Goal: Task Accomplishment & Management: Use online tool/utility

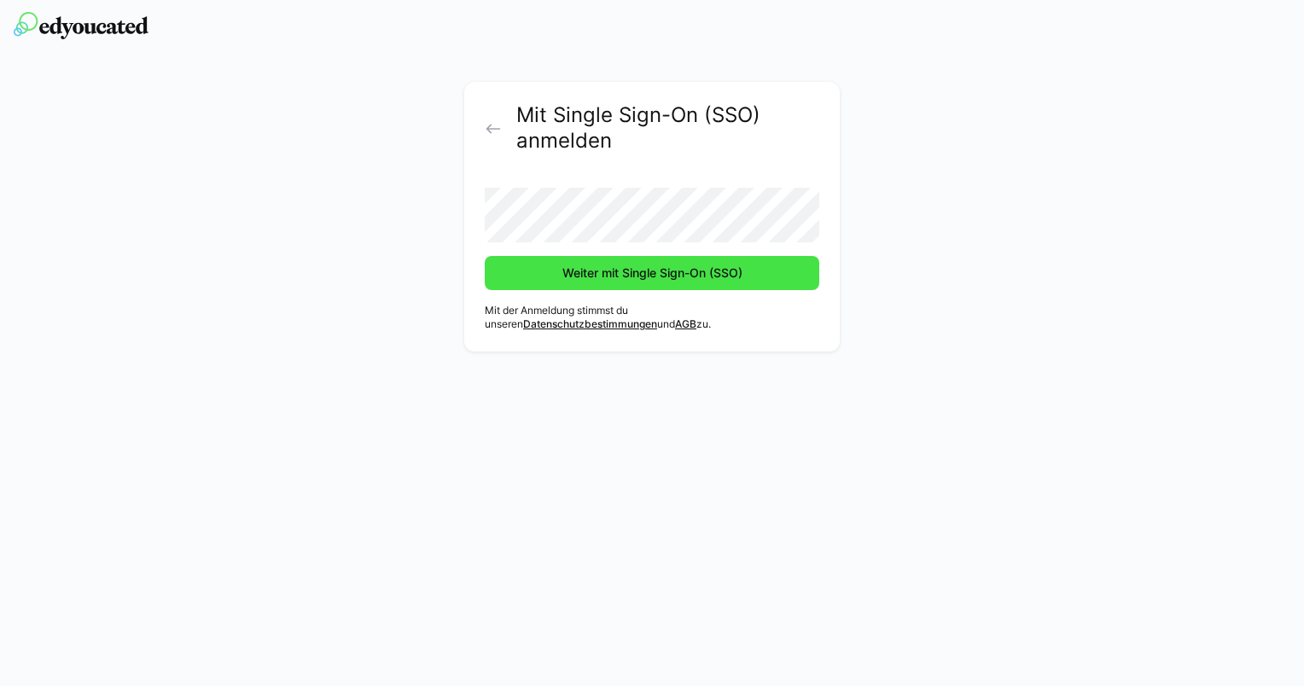
click at [601, 276] on span "Weiter mit Single Sign-On (SSO)" at bounding box center [652, 272] width 185 height 17
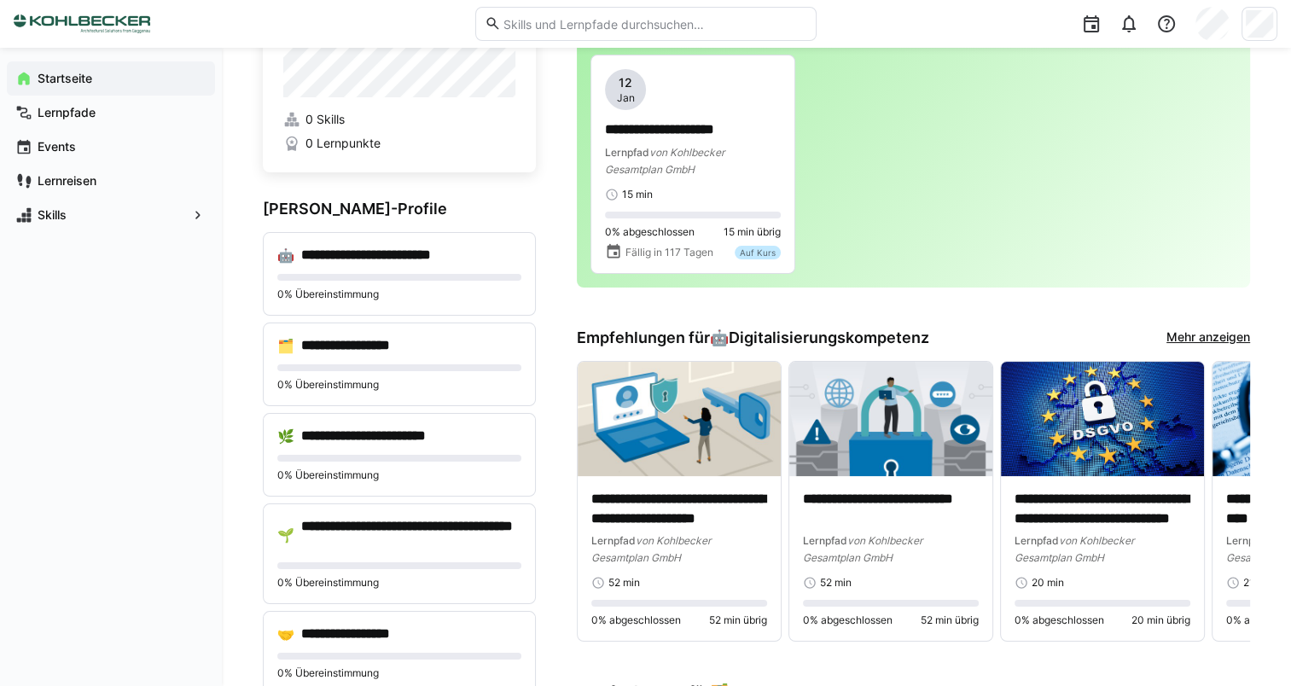
scroll to position [85, 0]
click at [396, 346] on h4 "**********" at bounding box center [372, 345] width 142 height 17
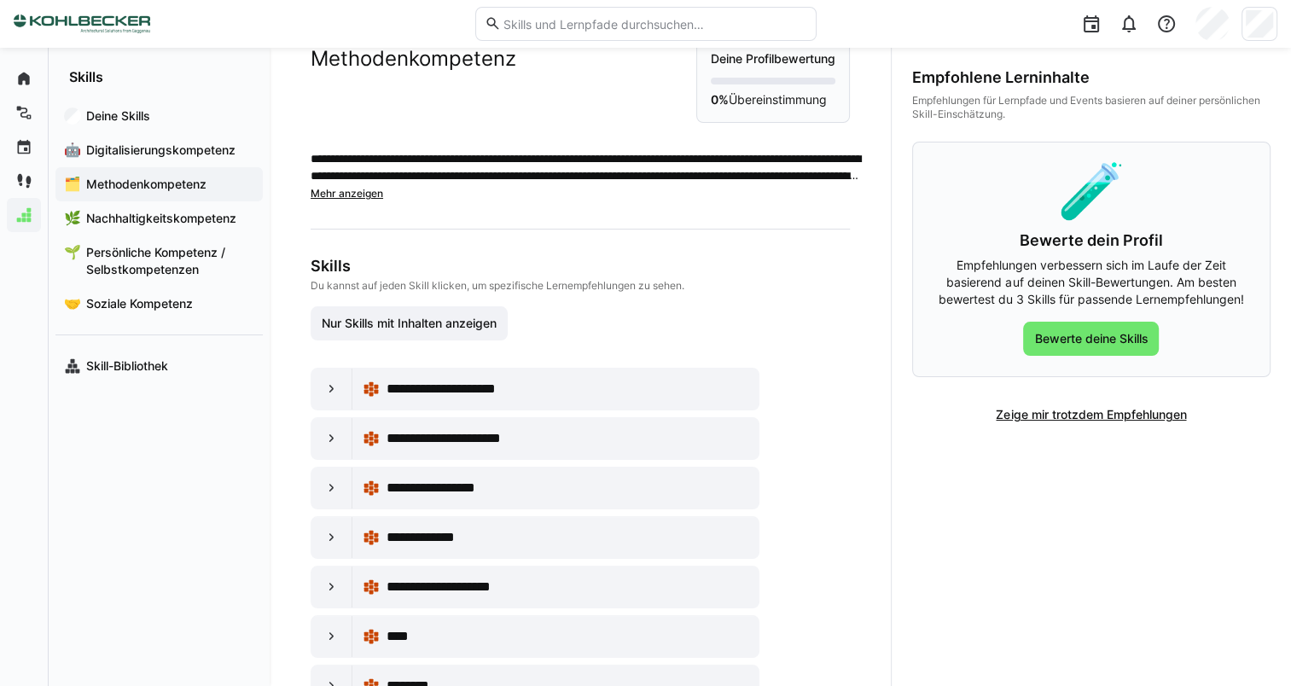
scroll to position [112, 0]
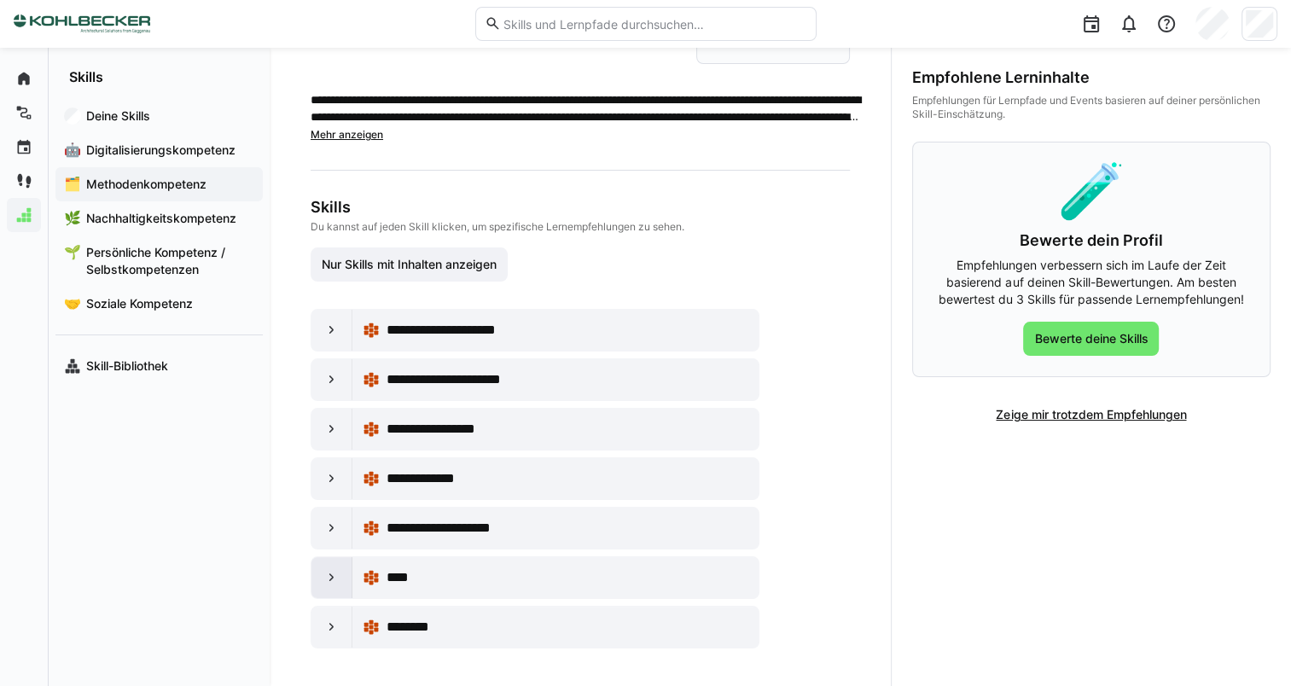
click at [328, 573] on eds-icon at bounding box center [331, 577] width 17 height 17
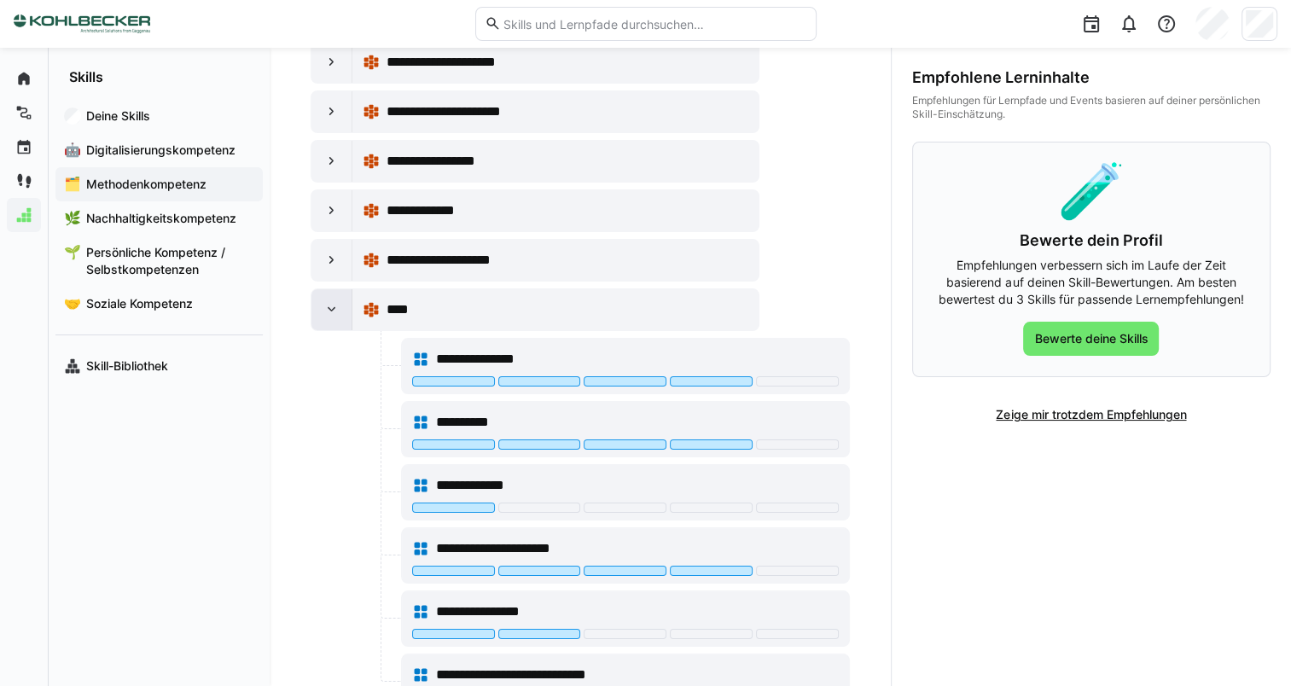
scroll to position [453, 0]
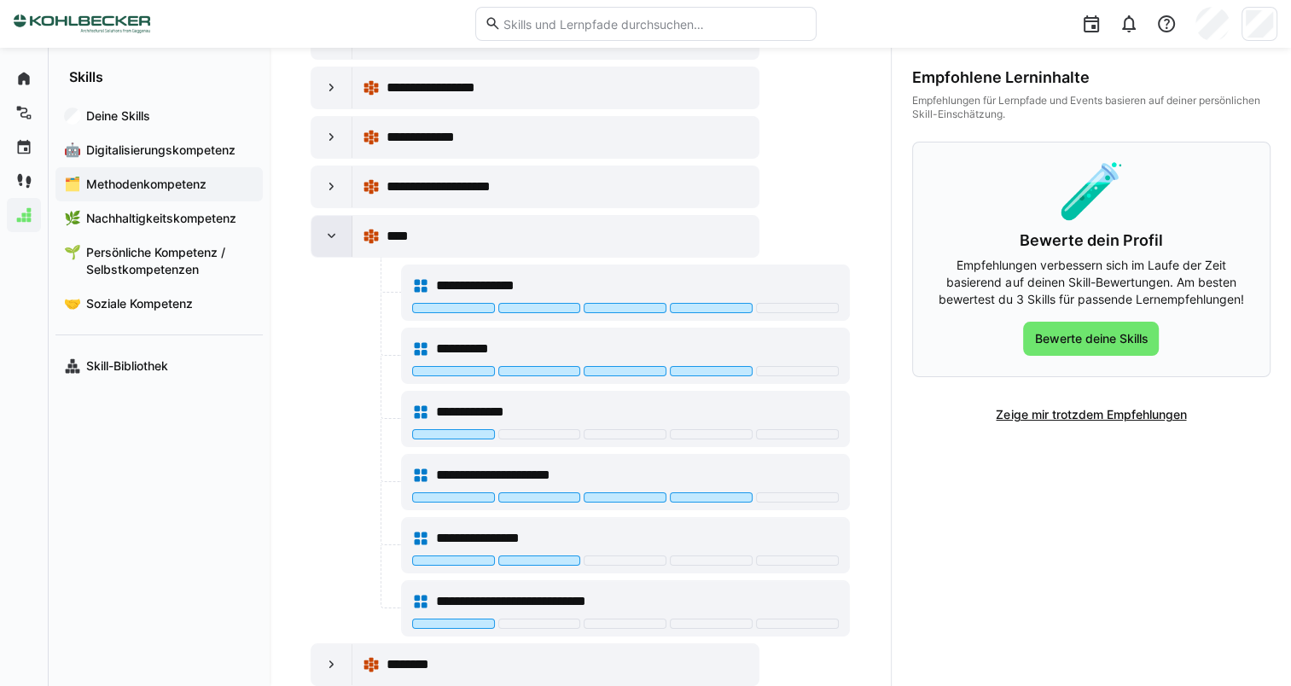
click at [335, 247] on div at bounding box center [331, 236] width 41 height 41
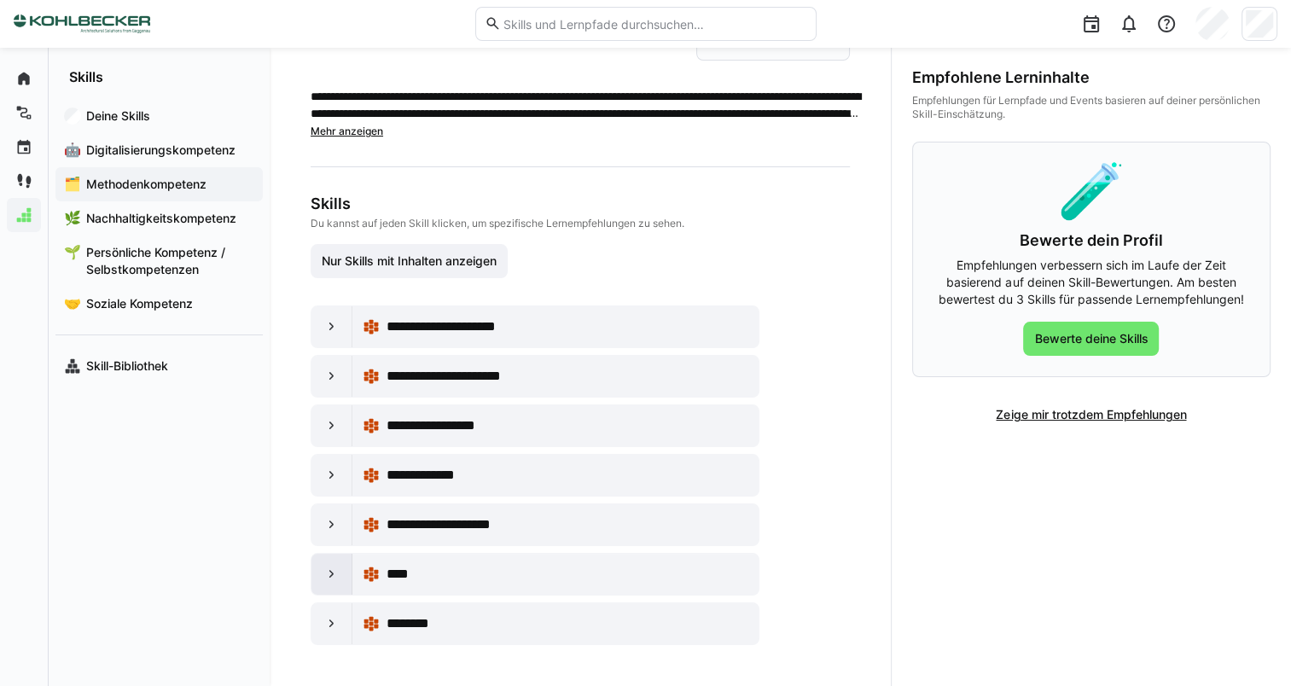
scroll to position [112, 0]
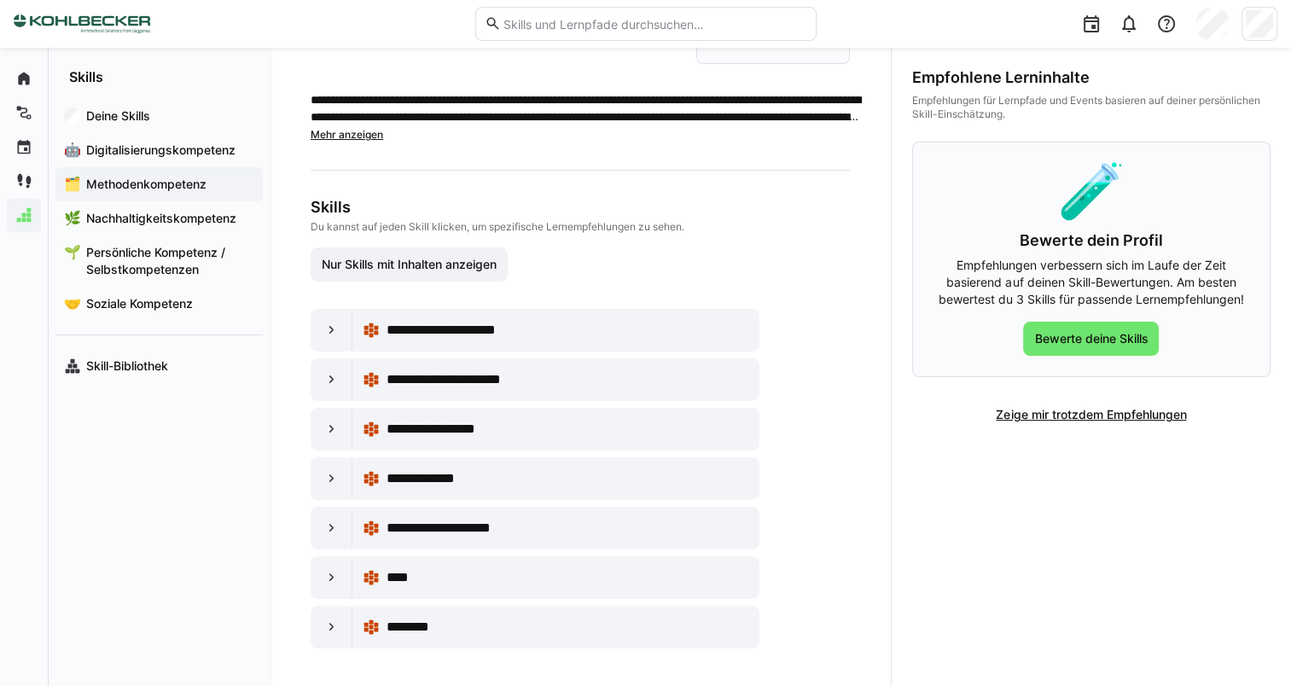
click at [321, 423] on div at bounding box center [331, 429] width 41 height 41
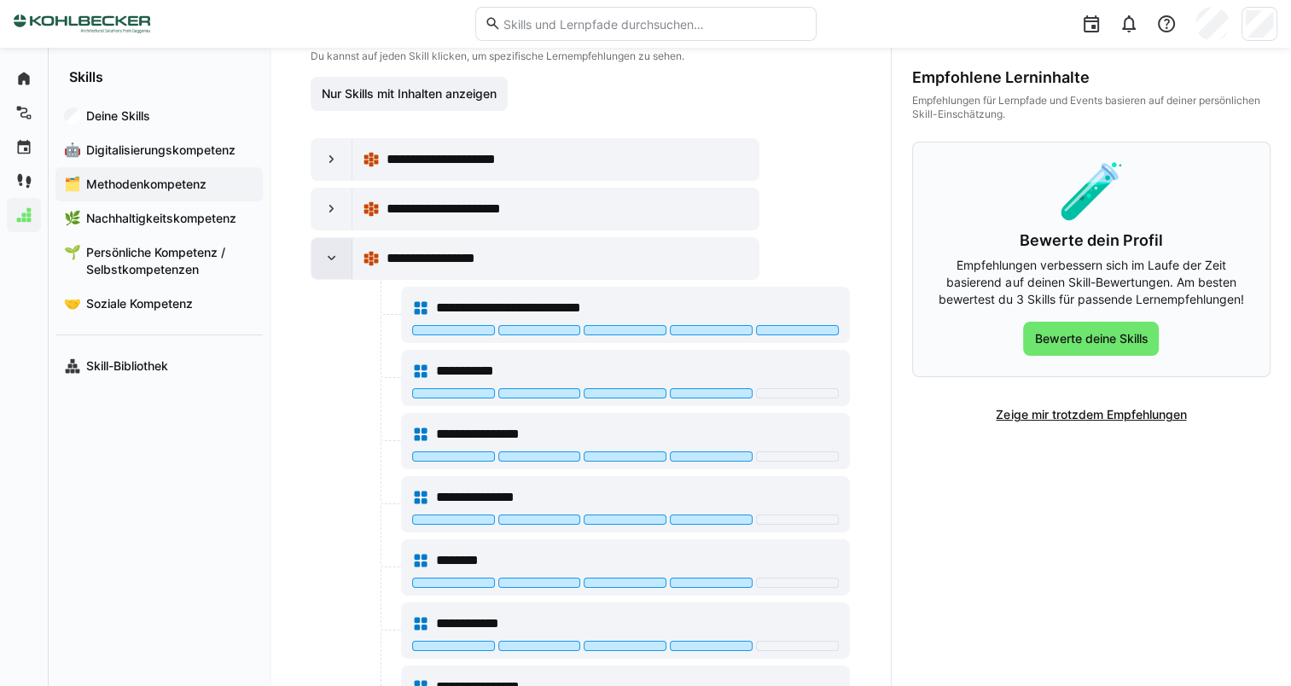
click at [323, 258] on eds-icon at bounding box center [331, 258] width 17 height 17
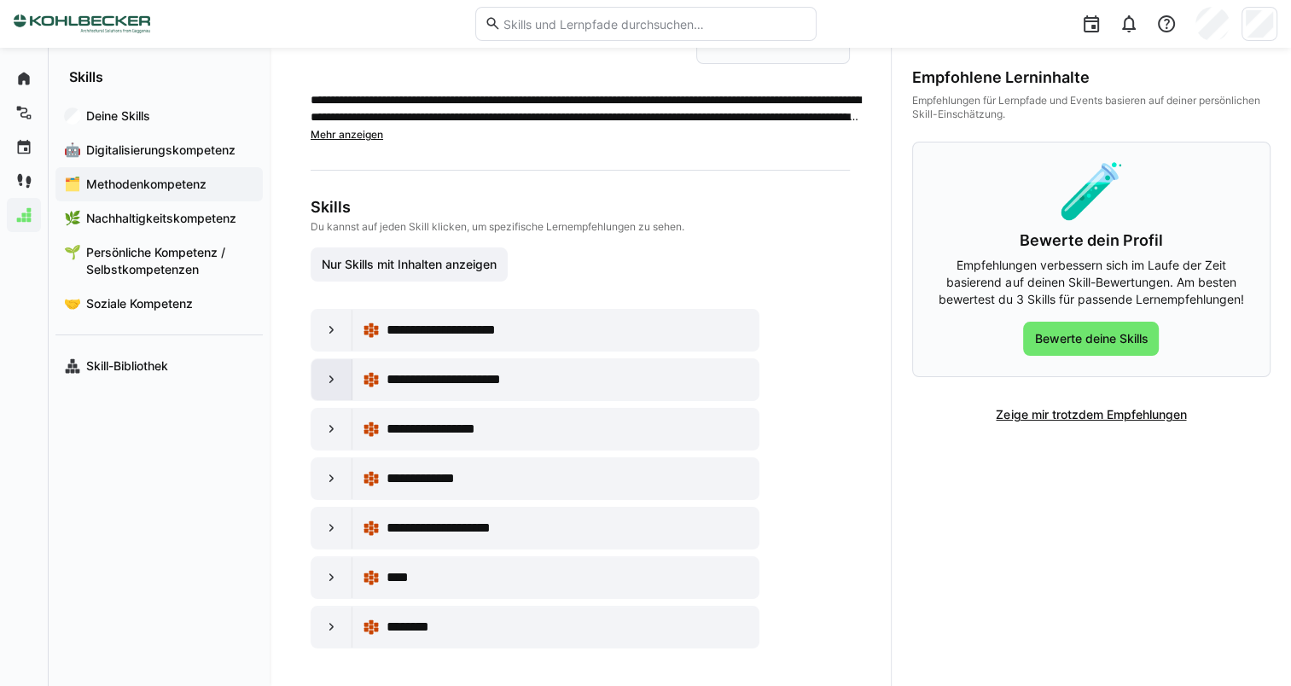
click at [344, 379] on div at bounding box center [331, 379] width 41 height 41
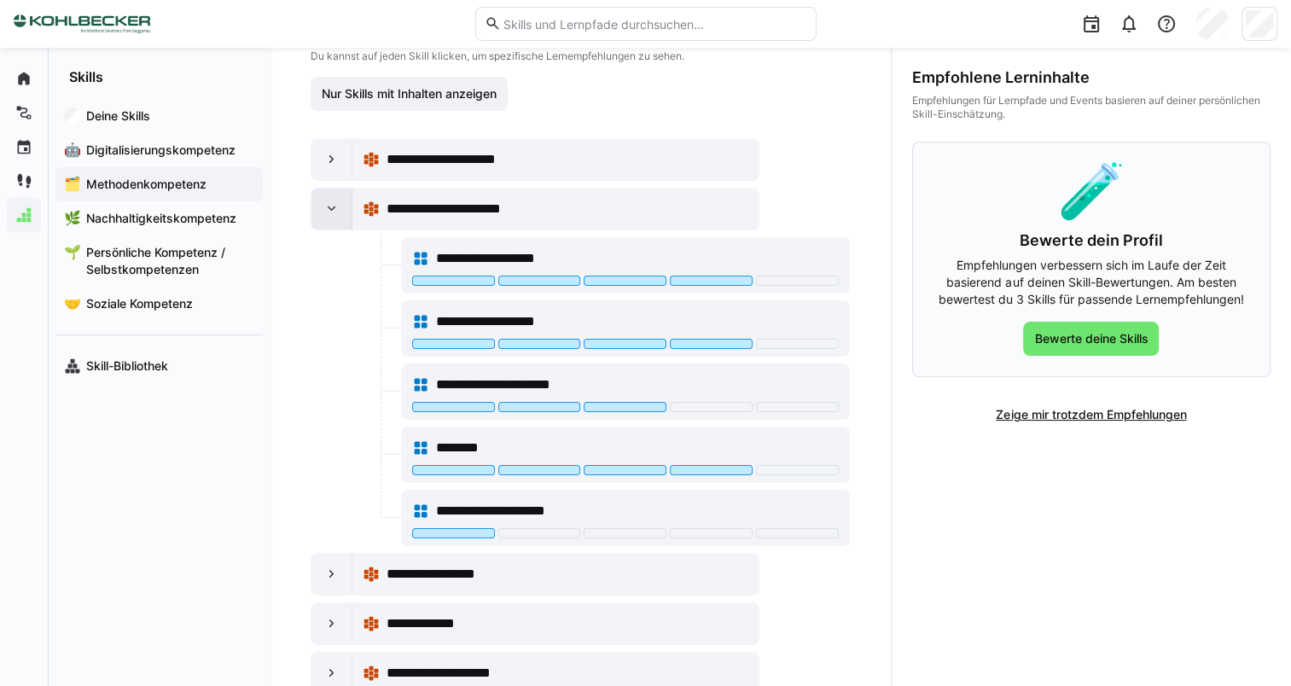
click at [316, 215] on div at bounding box center [331, 209] width 41 height 41
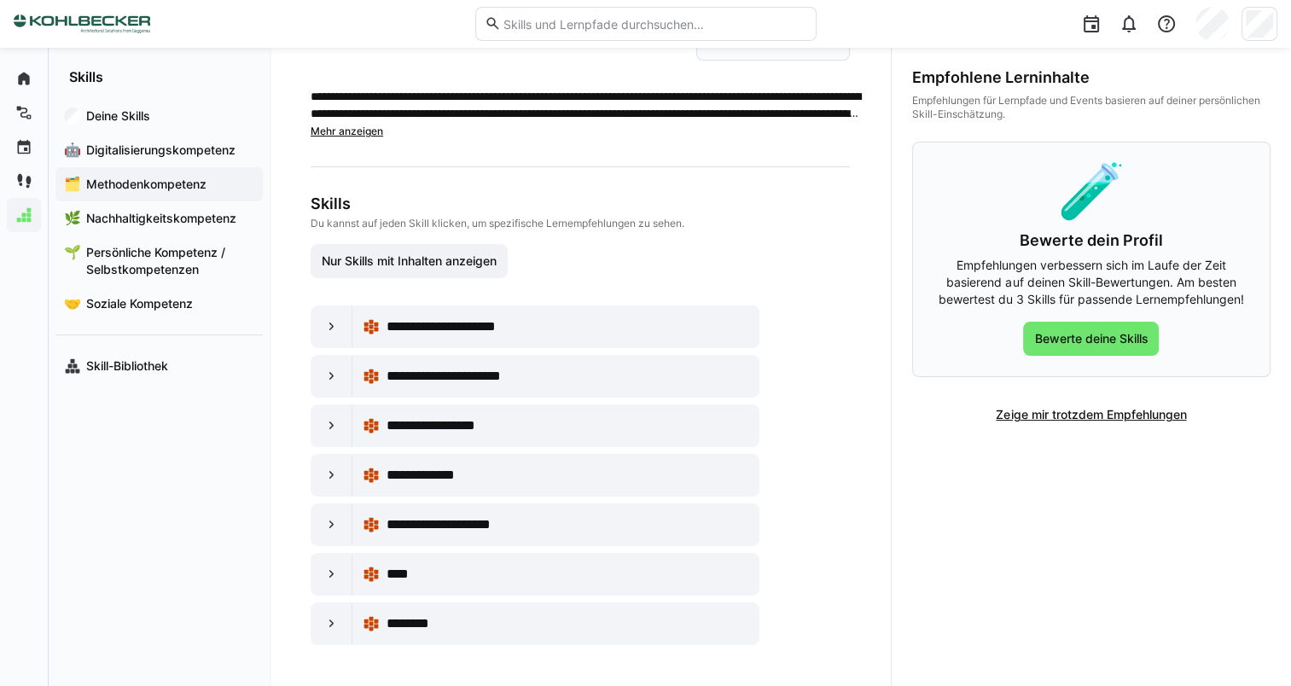
scroll to position [112, 0]
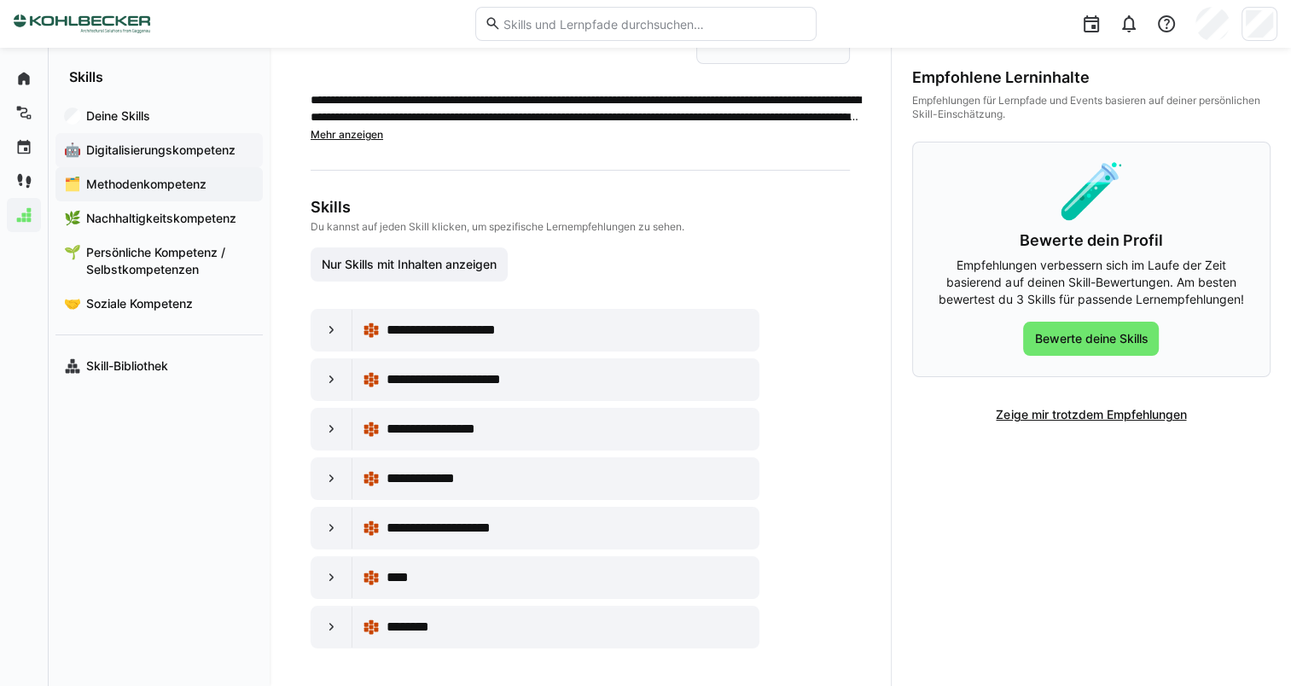
click at [195, 157] on span "Digitalisierungskompetenz" at bounding box center [169, 150] width 171 height 17
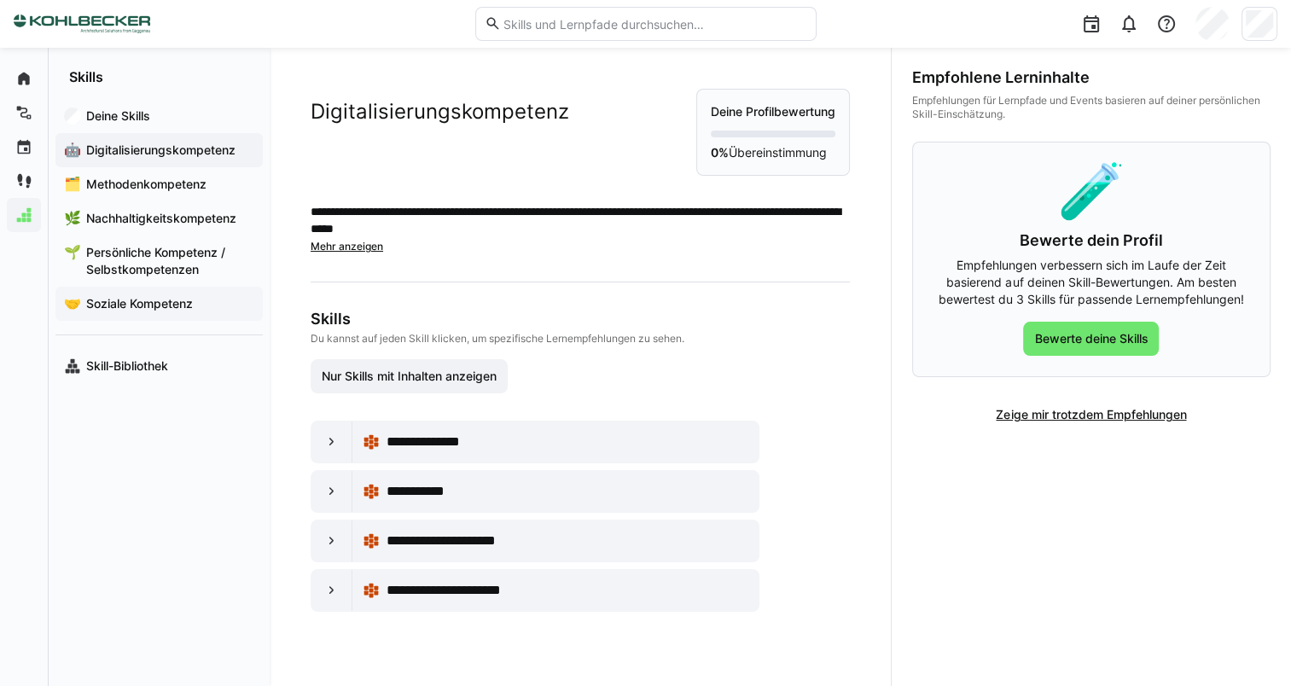
click at [215, 303] on span "Soziale Kompetenz" at bounding box center [169, 303] width 171 height 17
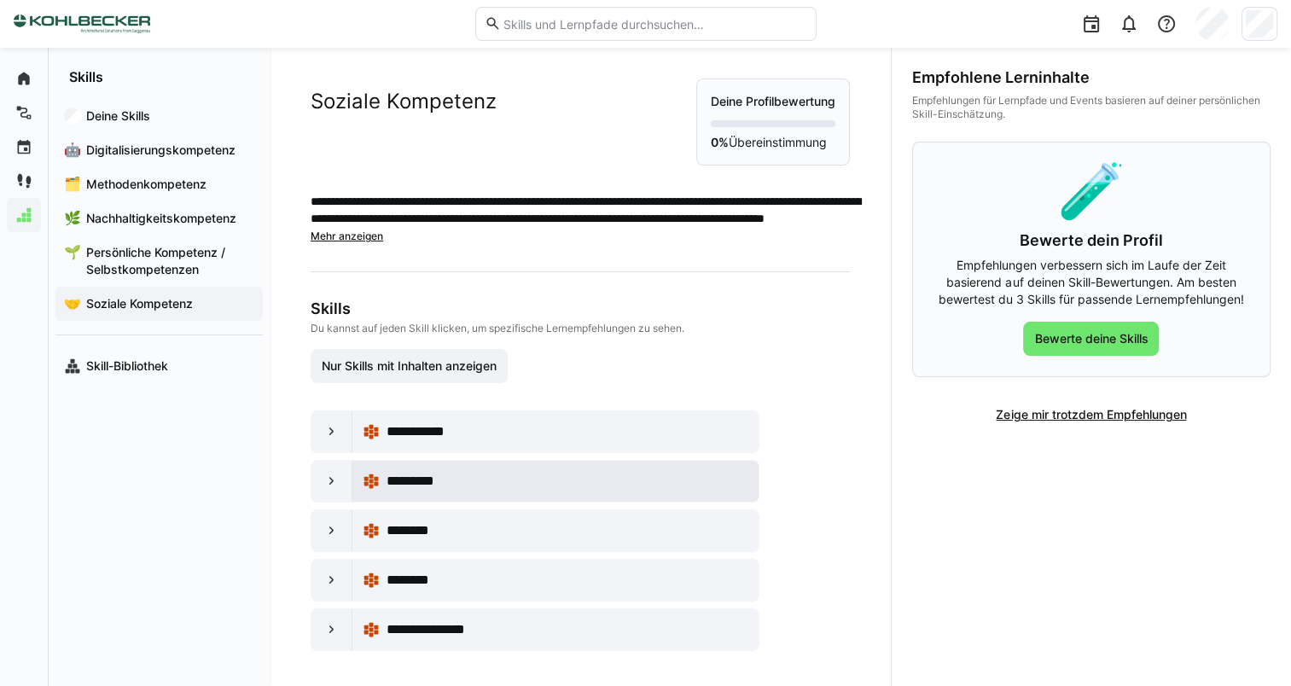
scroll to position [14, 0]
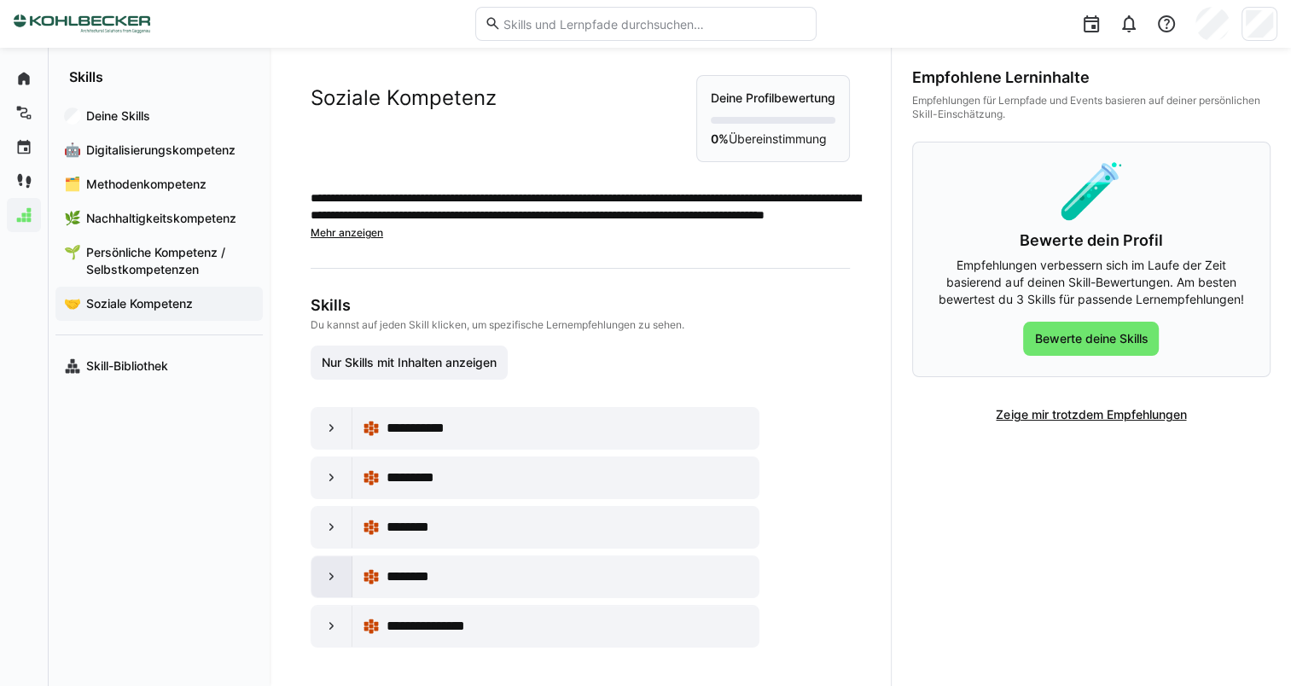
click at [327, 577] on eds-icon at bounding box center [331, 576] width 17 height 17
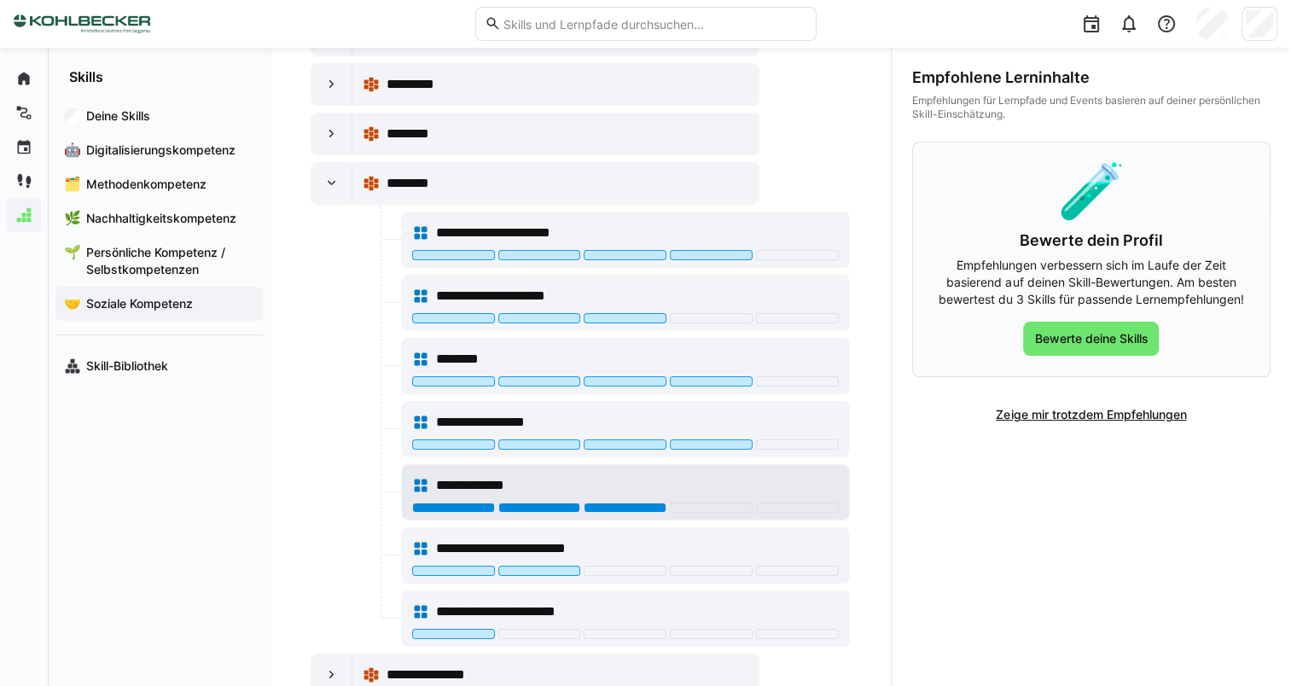
scroll to position [453, 0]
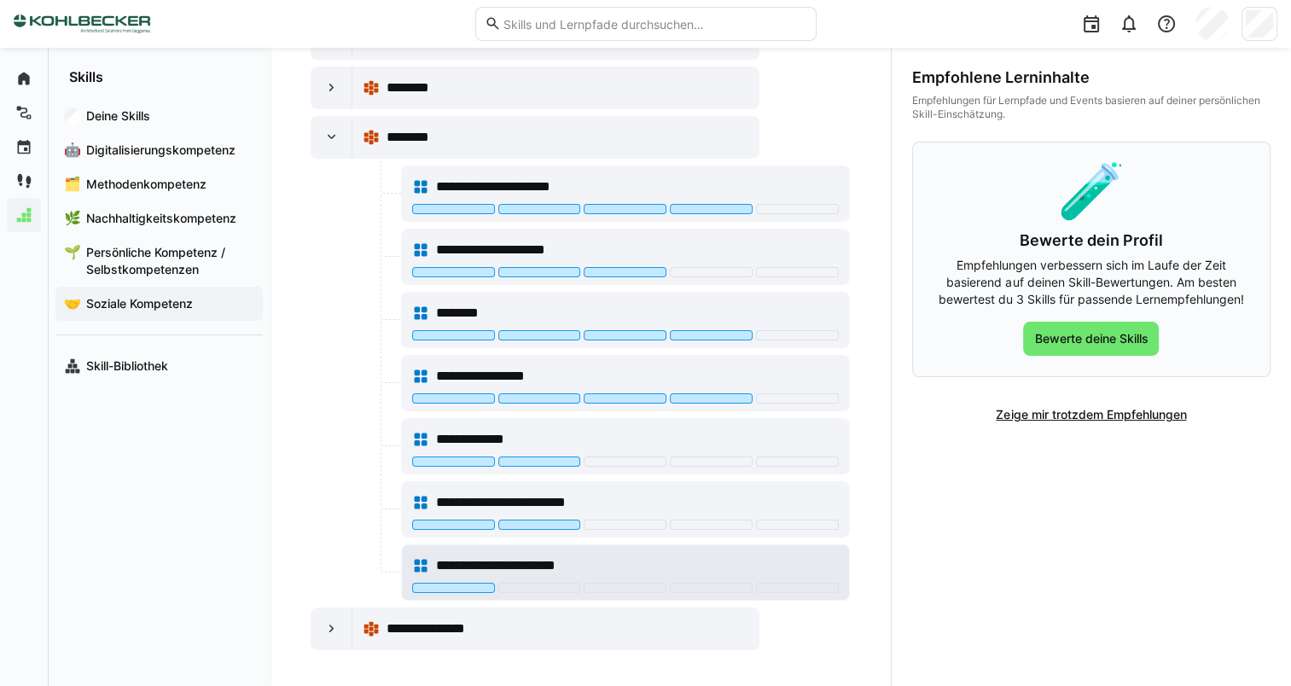
click at [495, 557] on span "**********" at bounding box center [522, 565] width 172 height 20
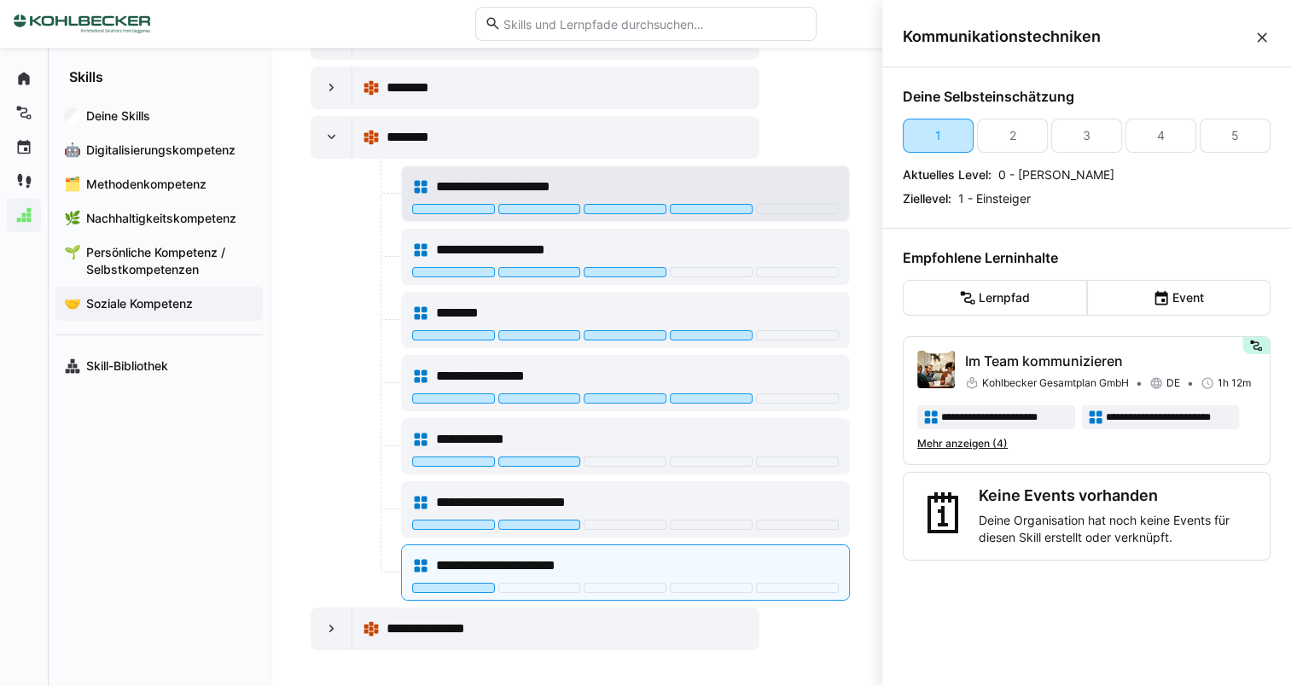
click at [548, 177] on span "**********" at bounding box center [520, 187] width 169 height 20
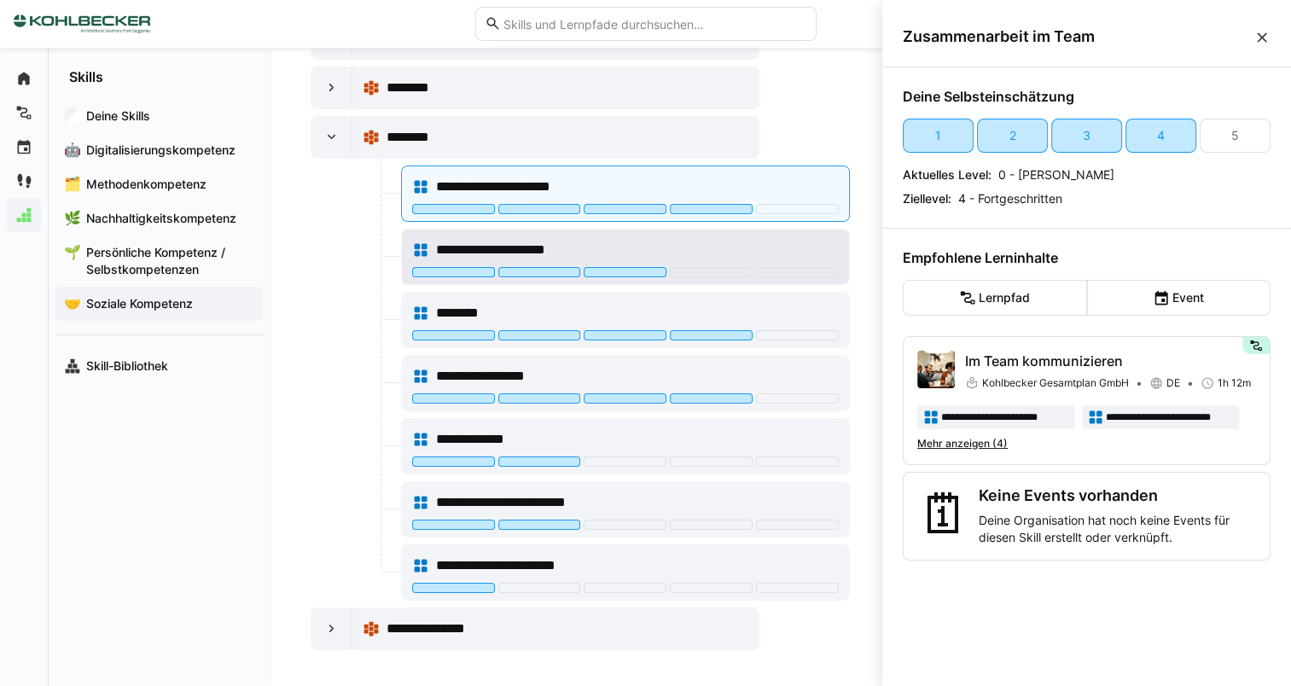
click at [545, 235] on div "**********" at bounding box center [625, 250] width 427 height 34
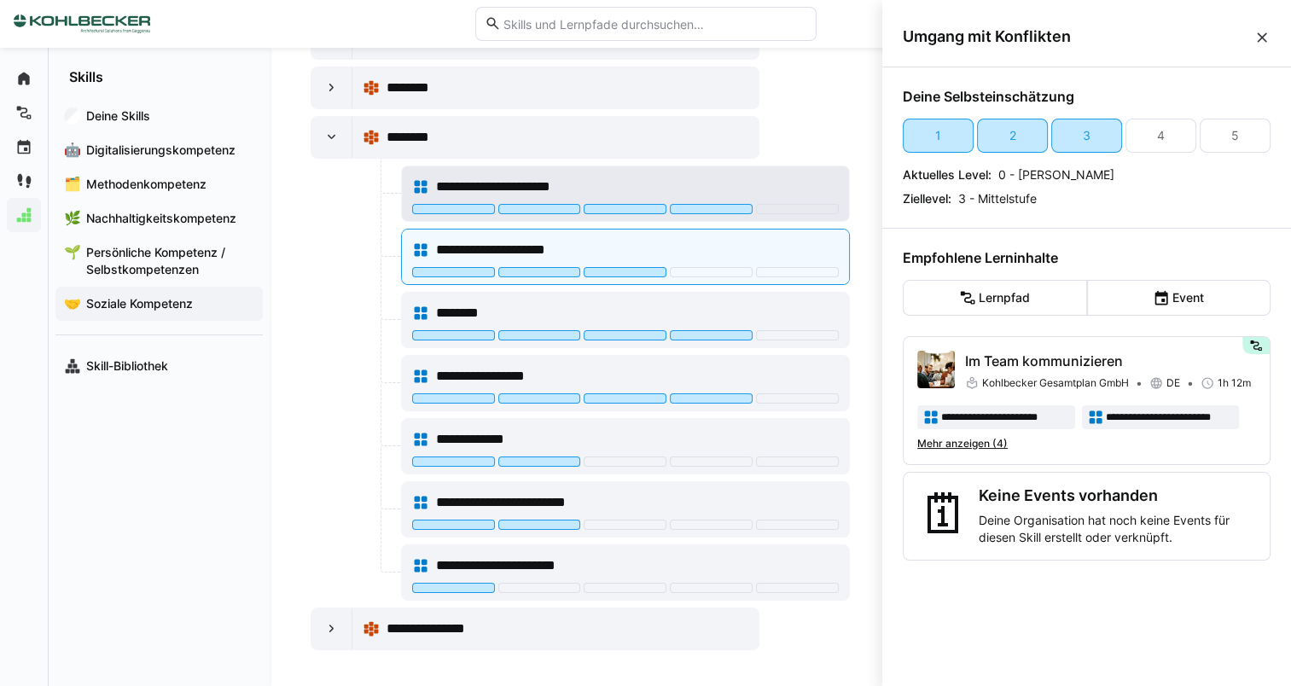
click at [571, 171] on div "**********" at bounding box center [625, 187] width 427 height 34
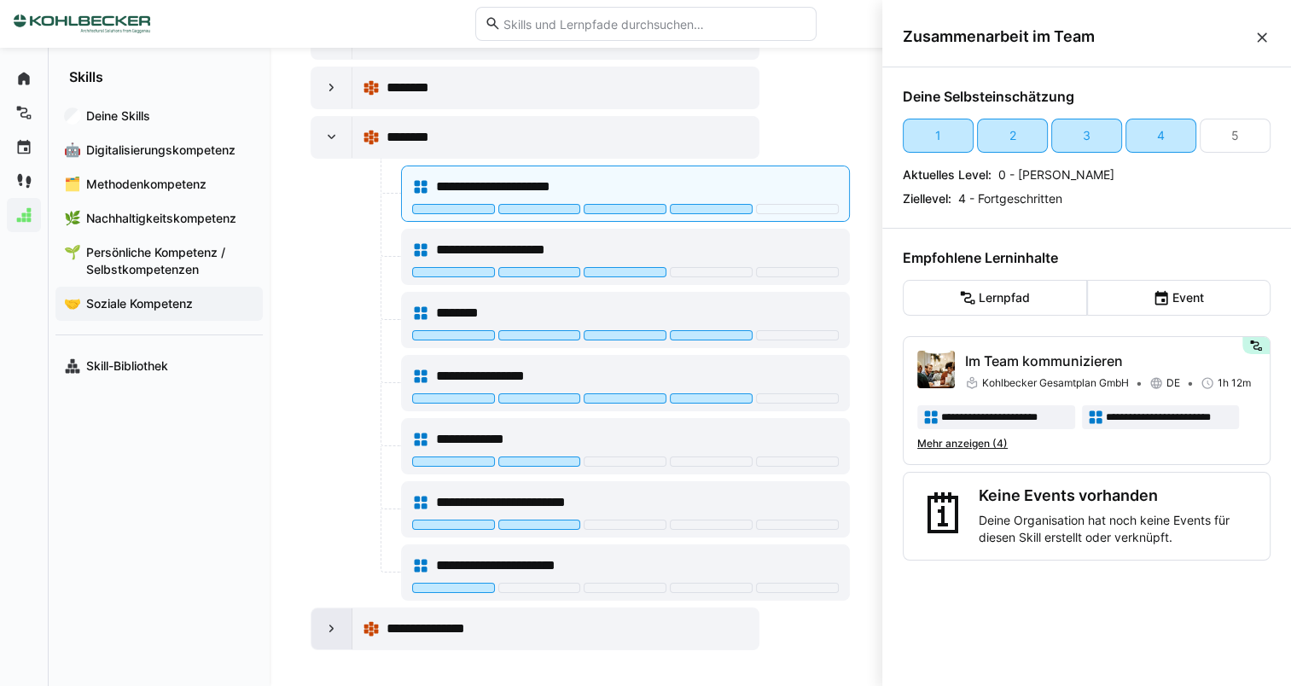
click at [342, 626] on div at bounding box center [331, 628] width 41 height 41
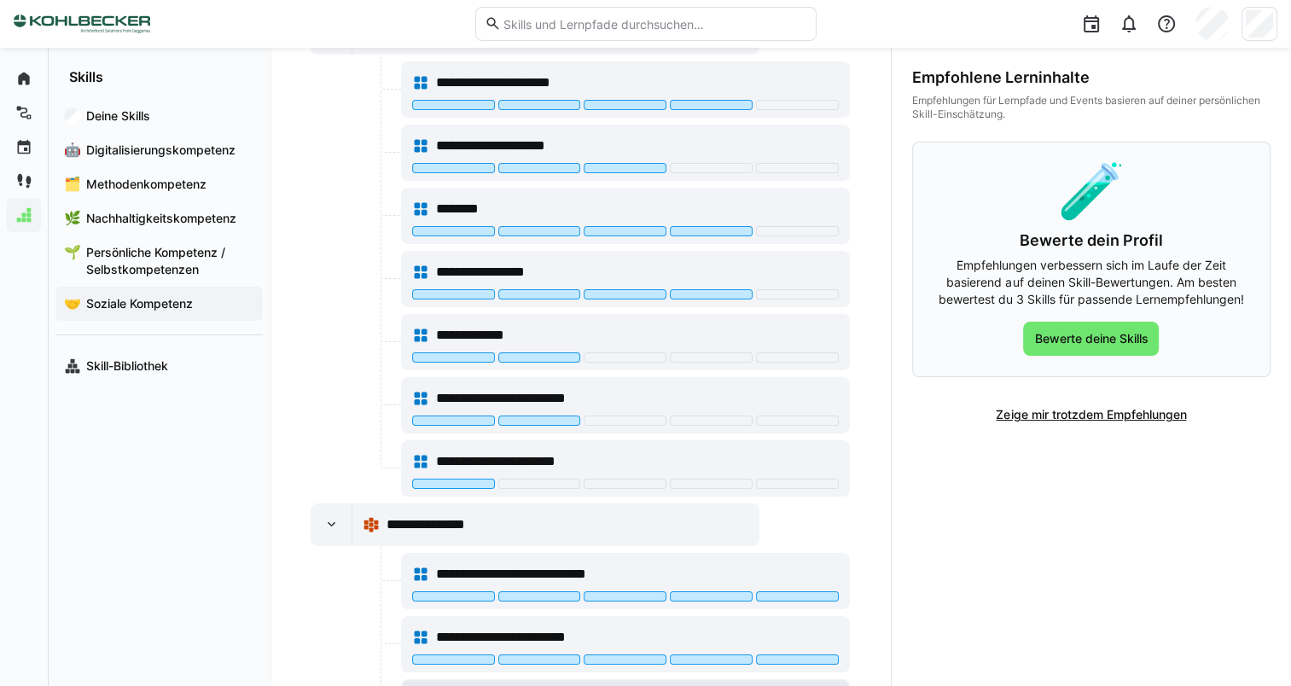
scroll to position [767, 0]
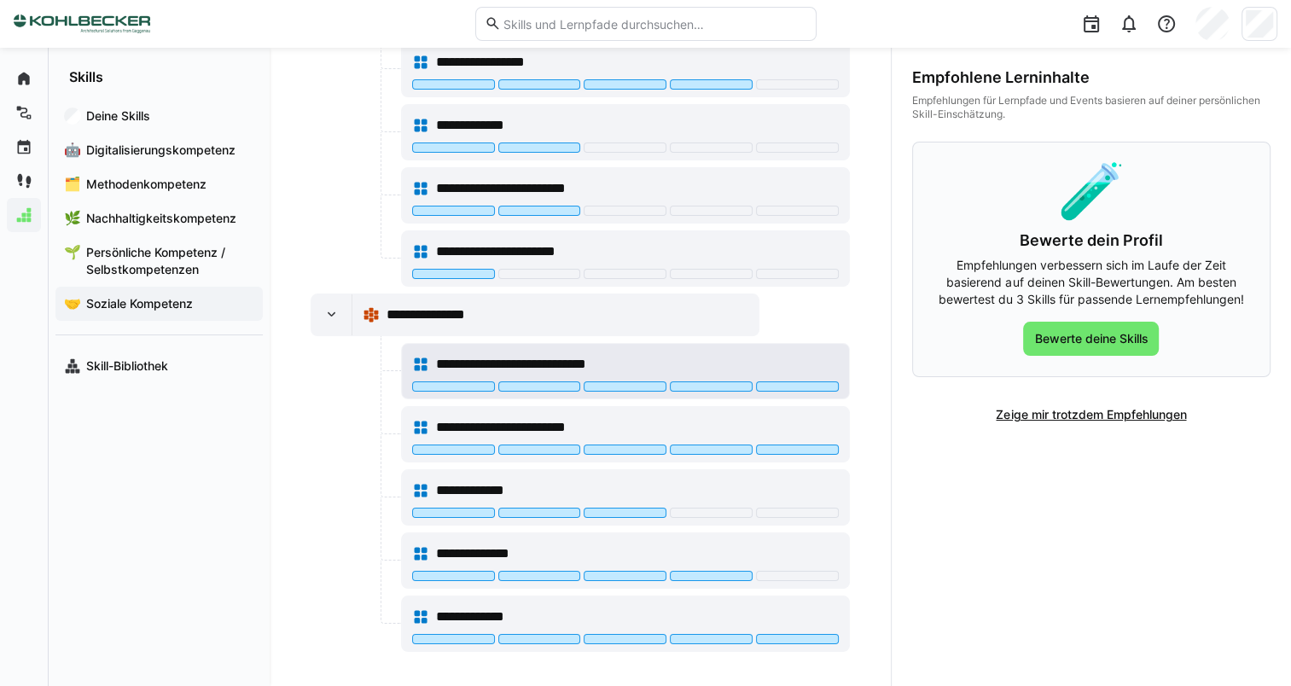
click at [708, 354] on div "**********" at bounding box center [637, 364] width 403 height 20
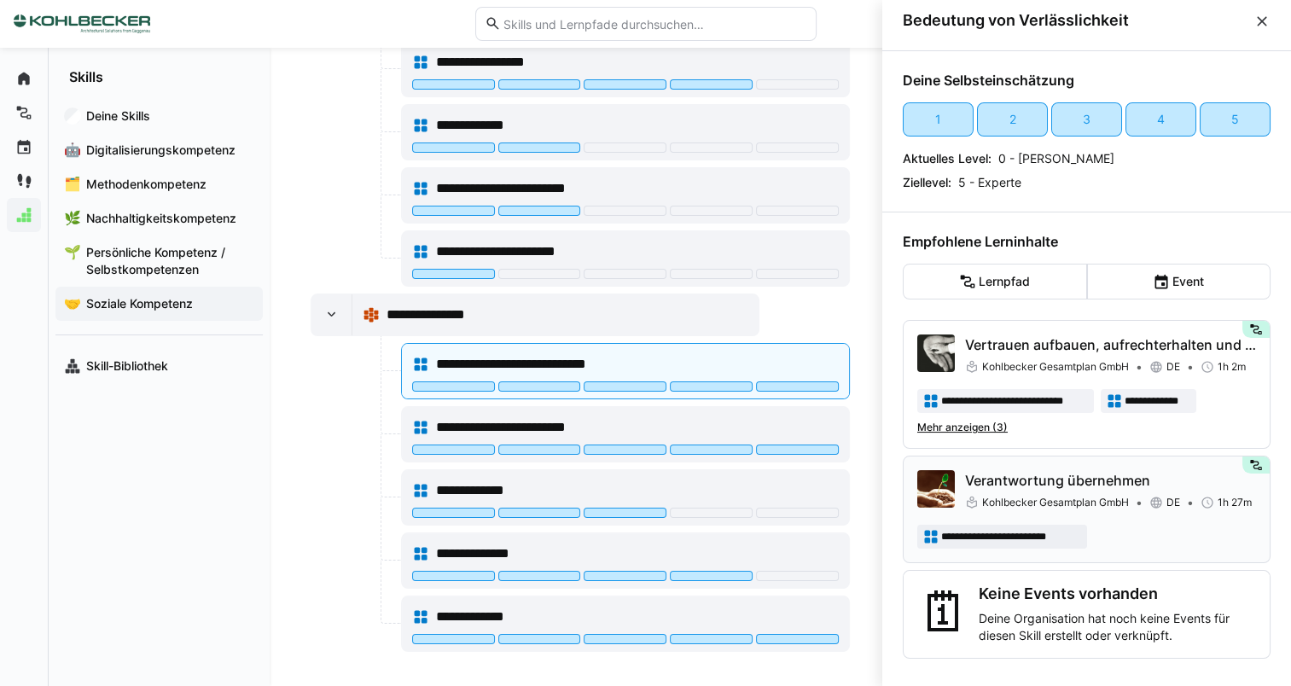
scroll to position [55, 0]
click at [516, 543] on span "**********" at bounding box center [491, 553] width 111 height 20
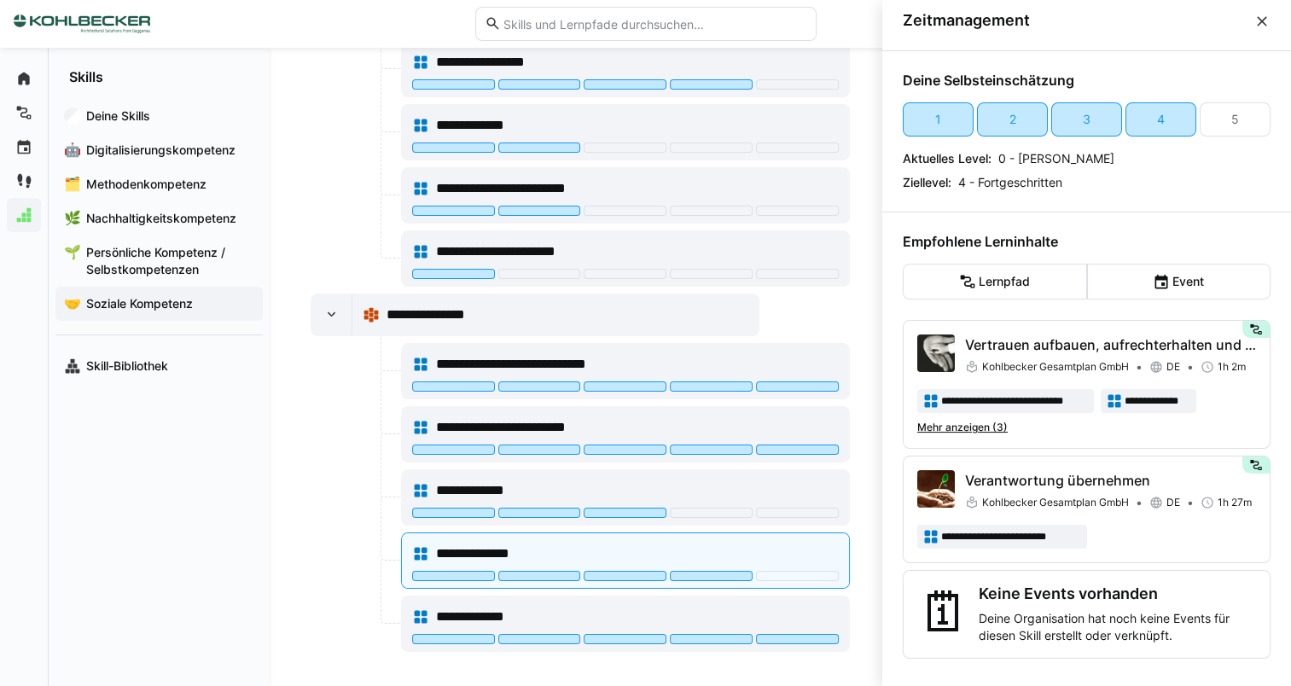
scroll to position [0, 0]
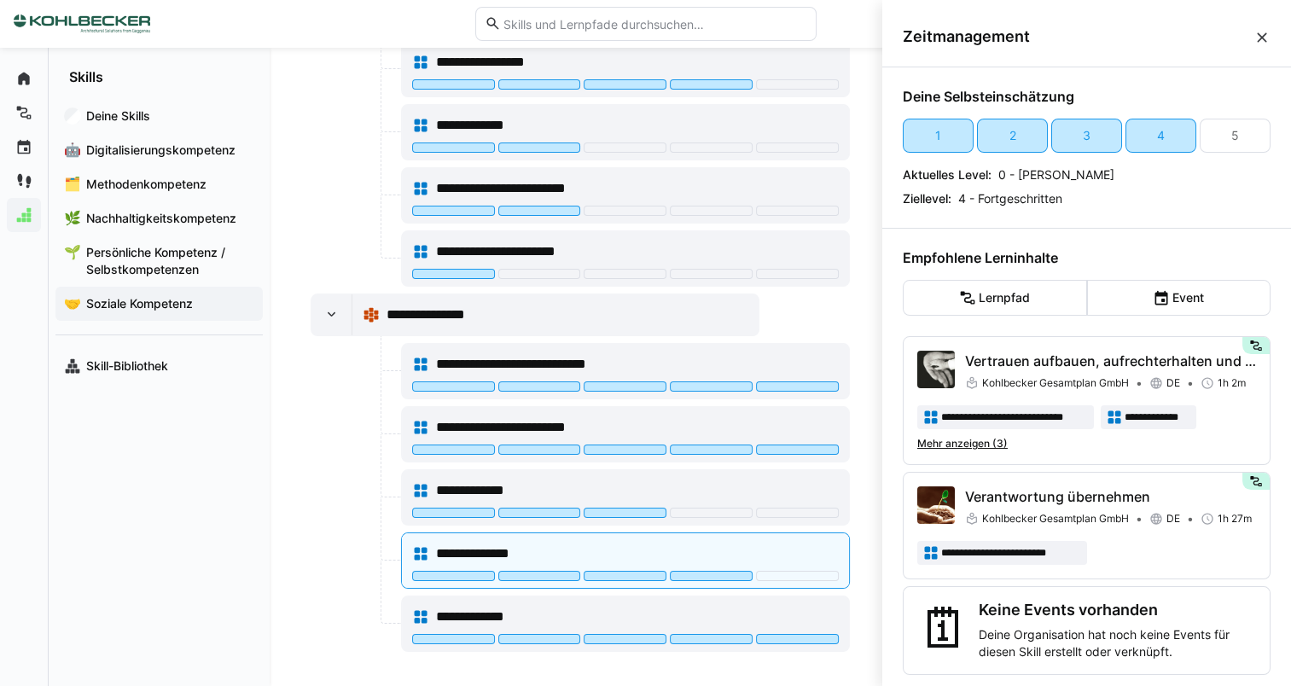
click at [142, 304] on span "Soziale Kompetenz" at bounding box center [169, 303] width 171 height 17
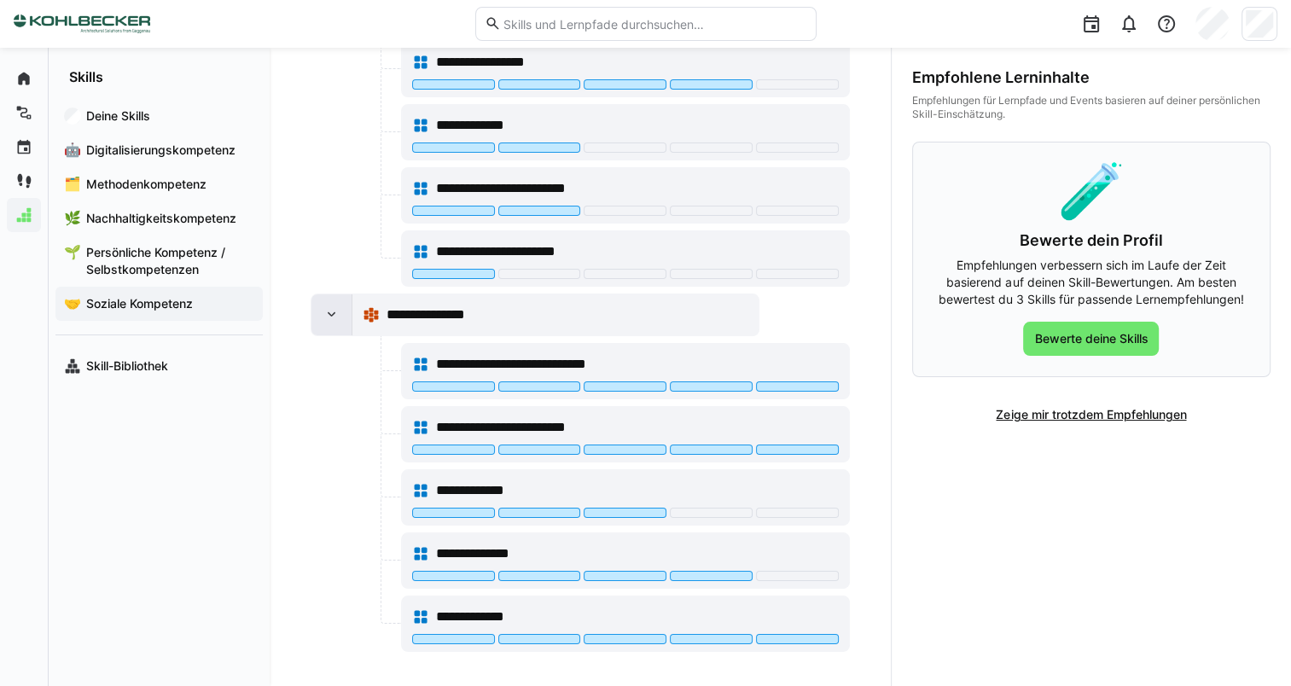
click at [332, 325] on div at bounding box center [331, 314] width 41 height 41
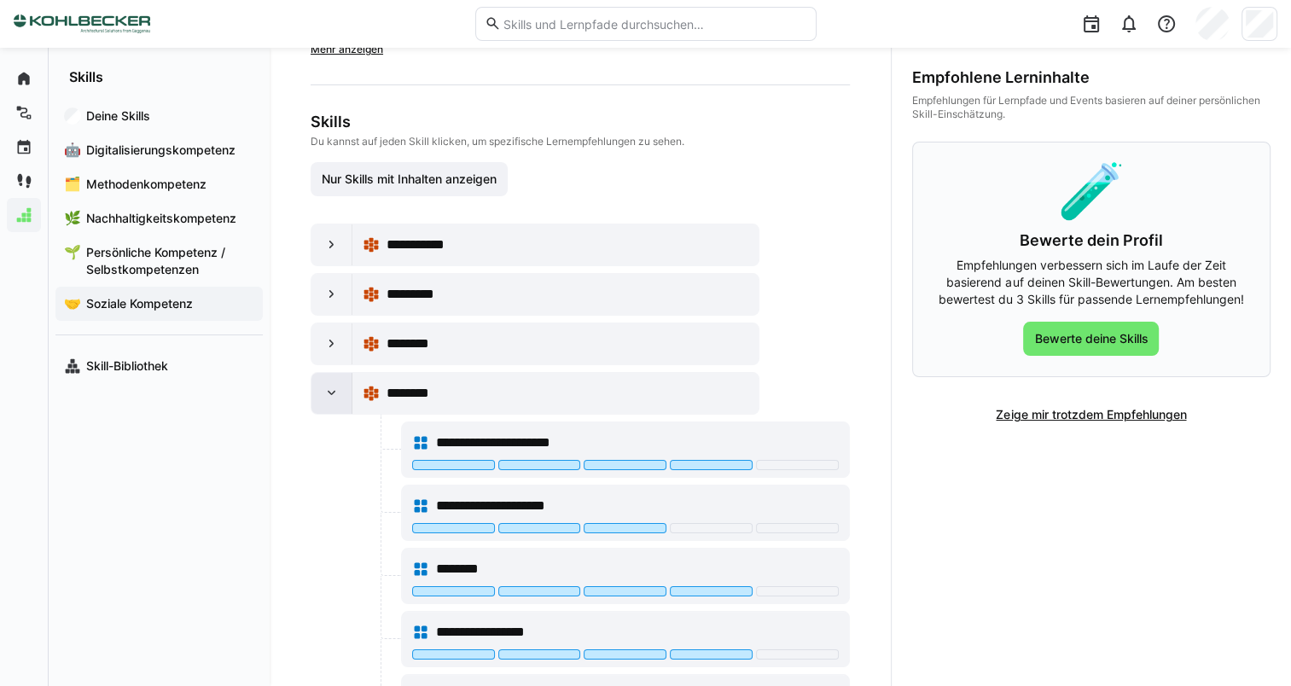
click at [320, 389] on div at bounding box center [331, 393] width 41 height 41
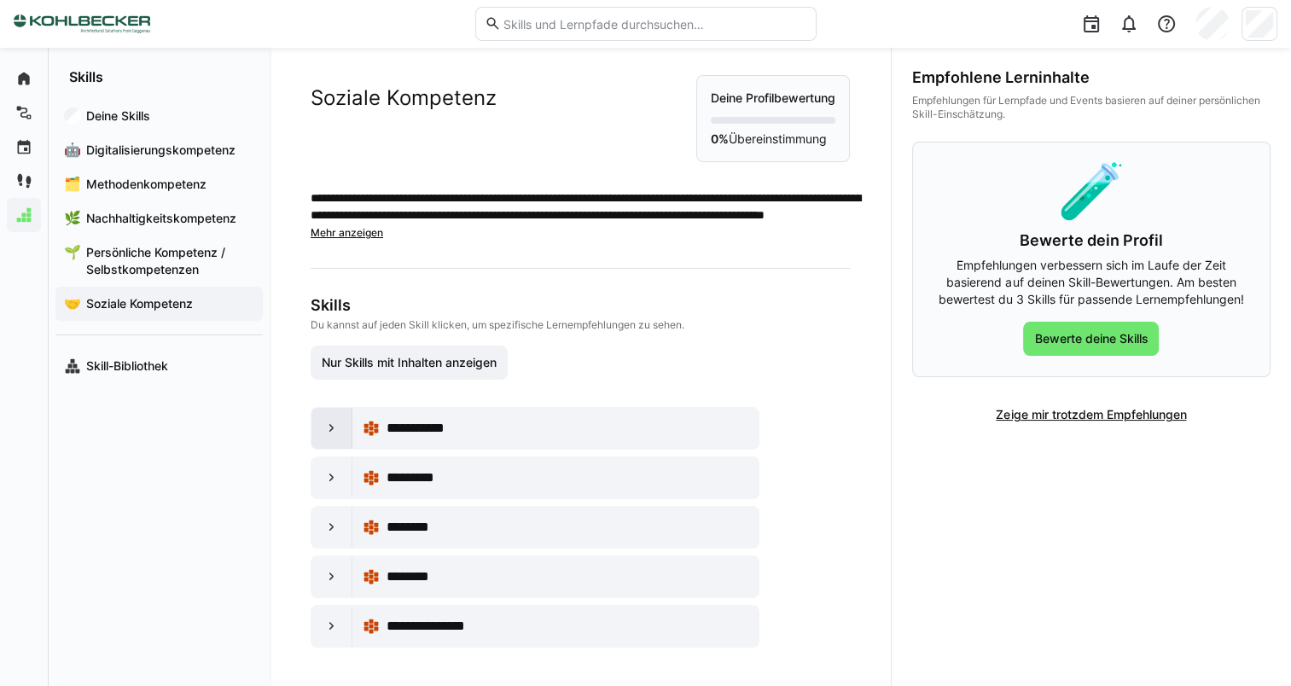
click at [342, 439] on div at bounding box center [331, 428] width 41 height 41
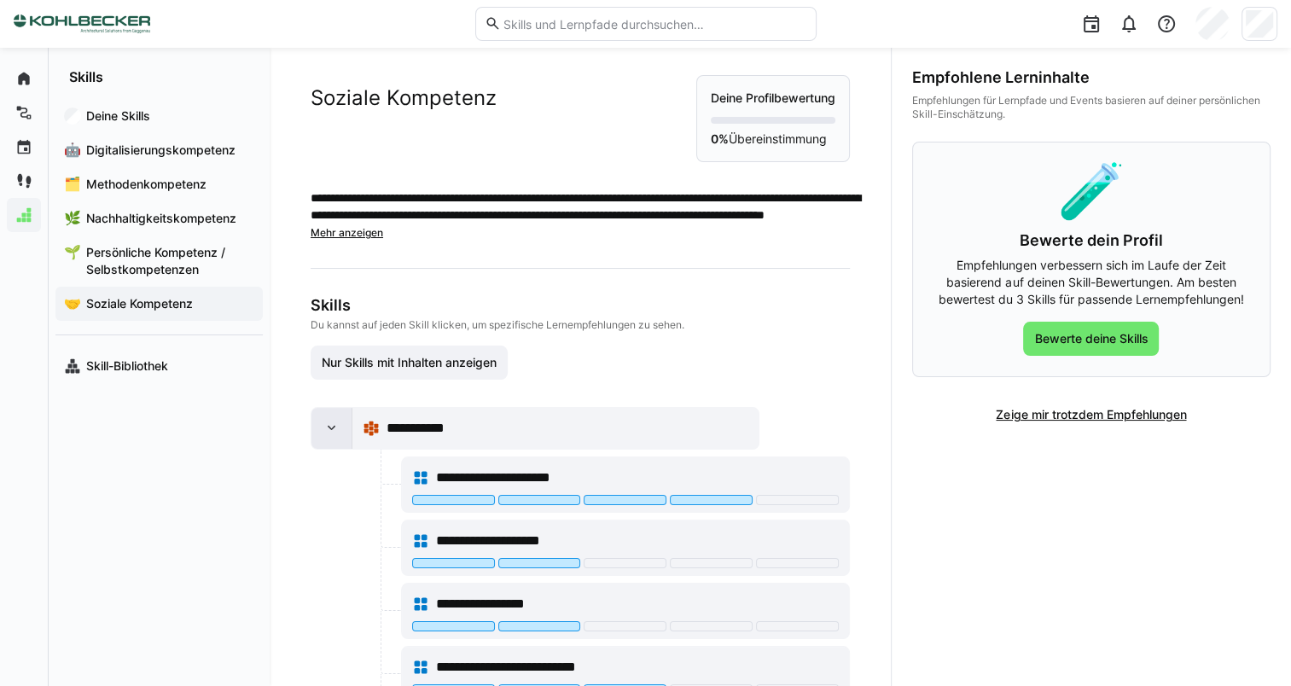
scroll to position [197, 0]
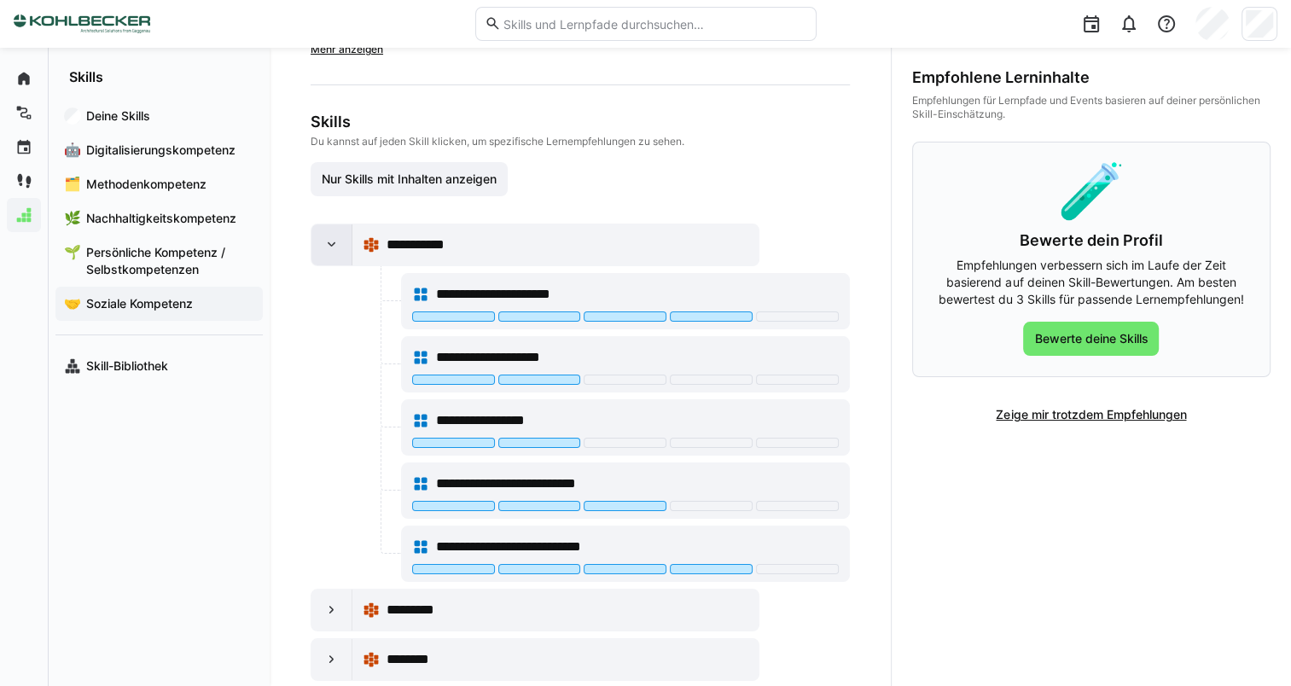
click at [323, 253] on div at bounding box center [331, 244] width 41 height 41
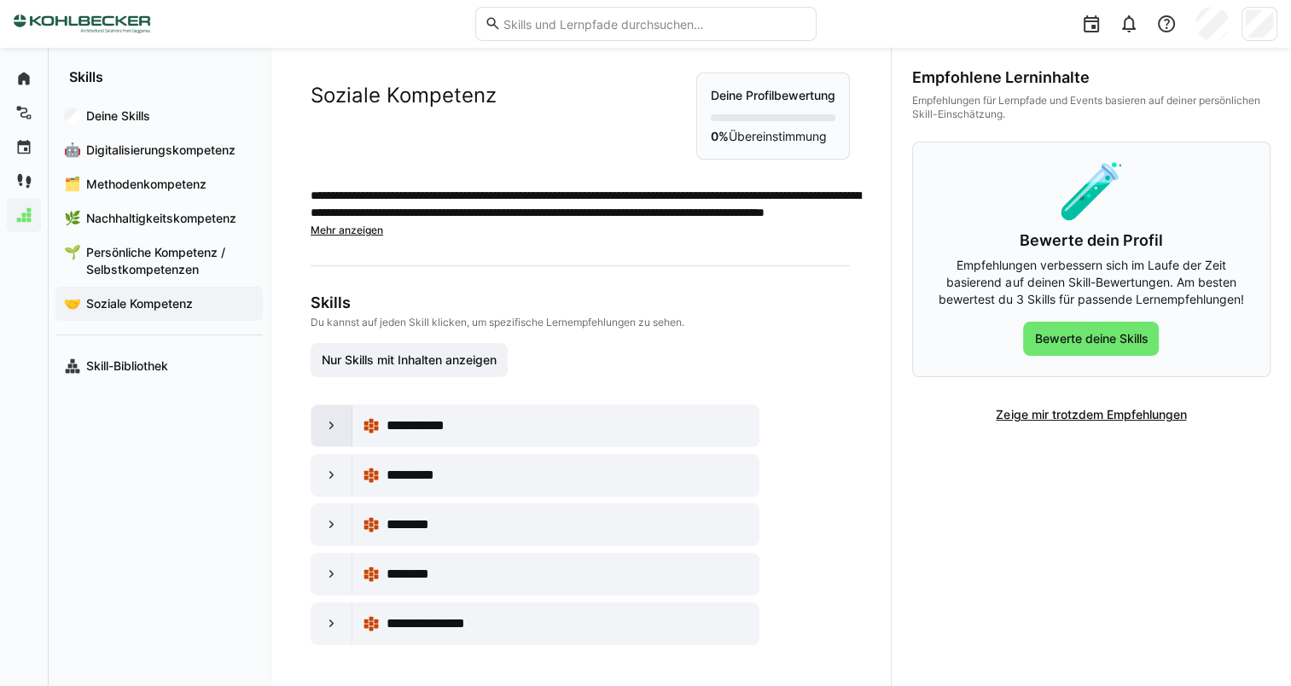
scroll to position [14, 0]
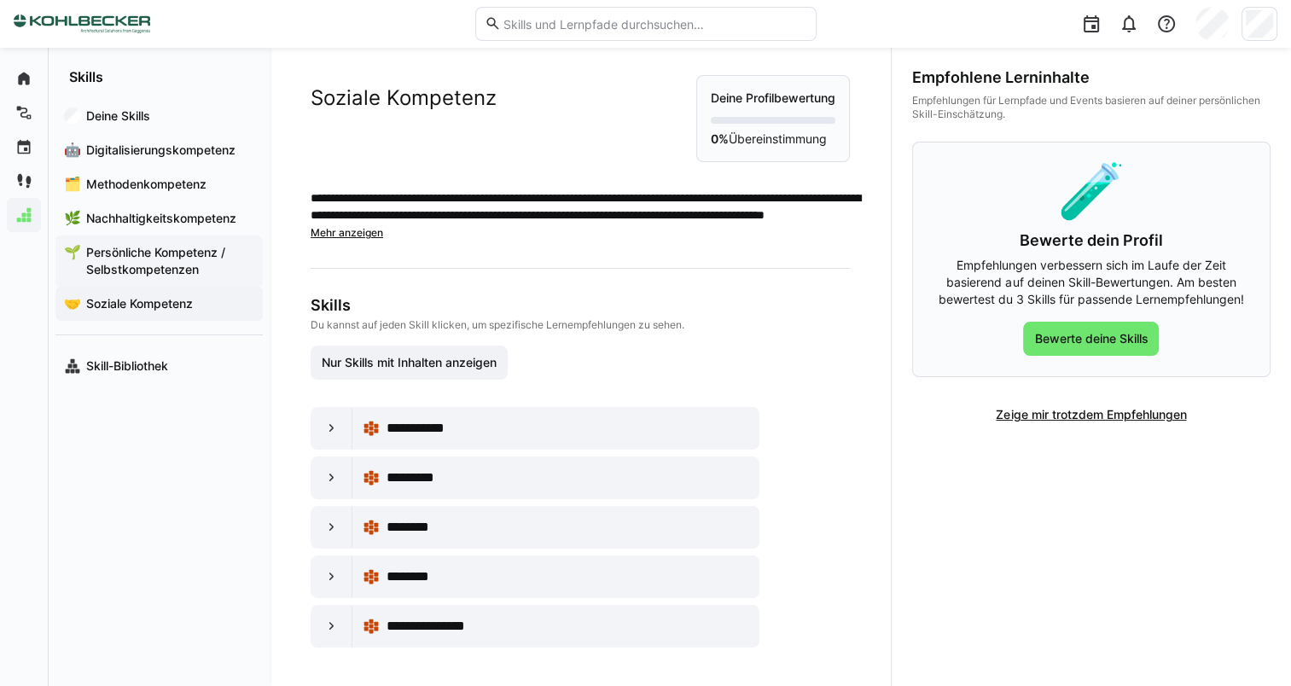
click at [216, 260] on span "Persönliche Kompetenz / Selbstkompetenzen" at bounding box center [169, 261] width 171 height 34
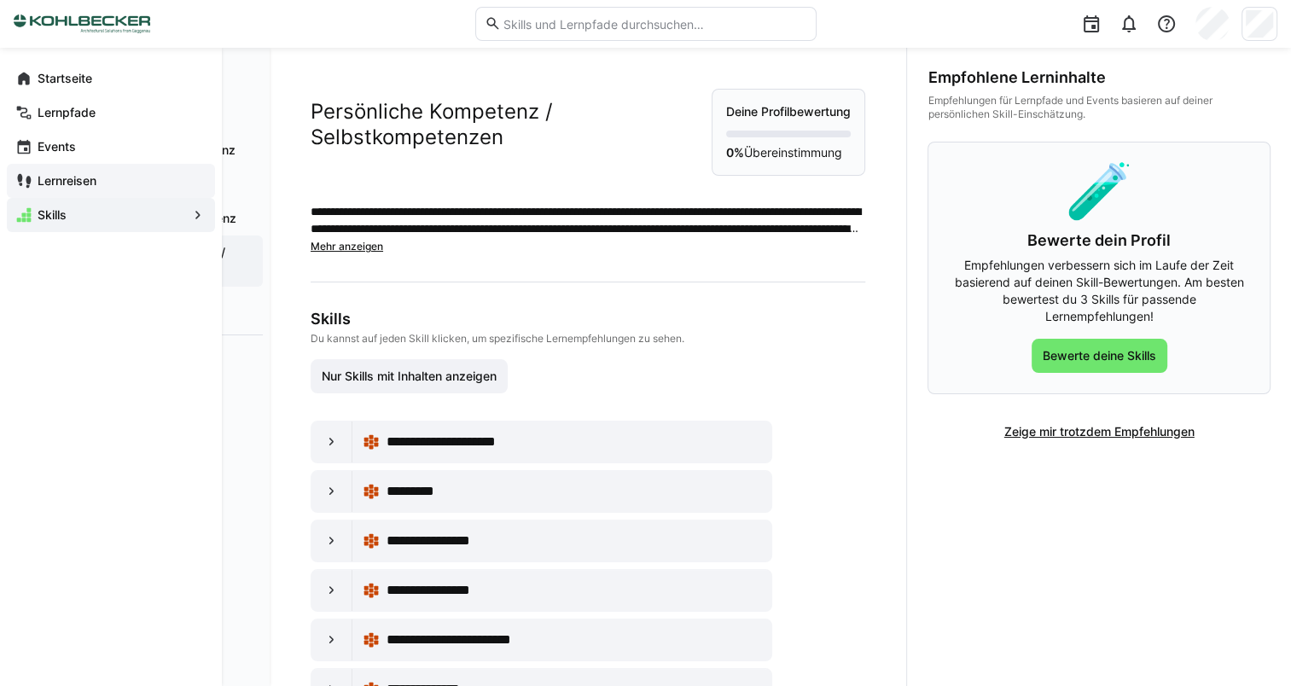
click at [0, 0] on app-navigation-label "Lernreisen" at bounding box center [0, 0] width 0 height 0
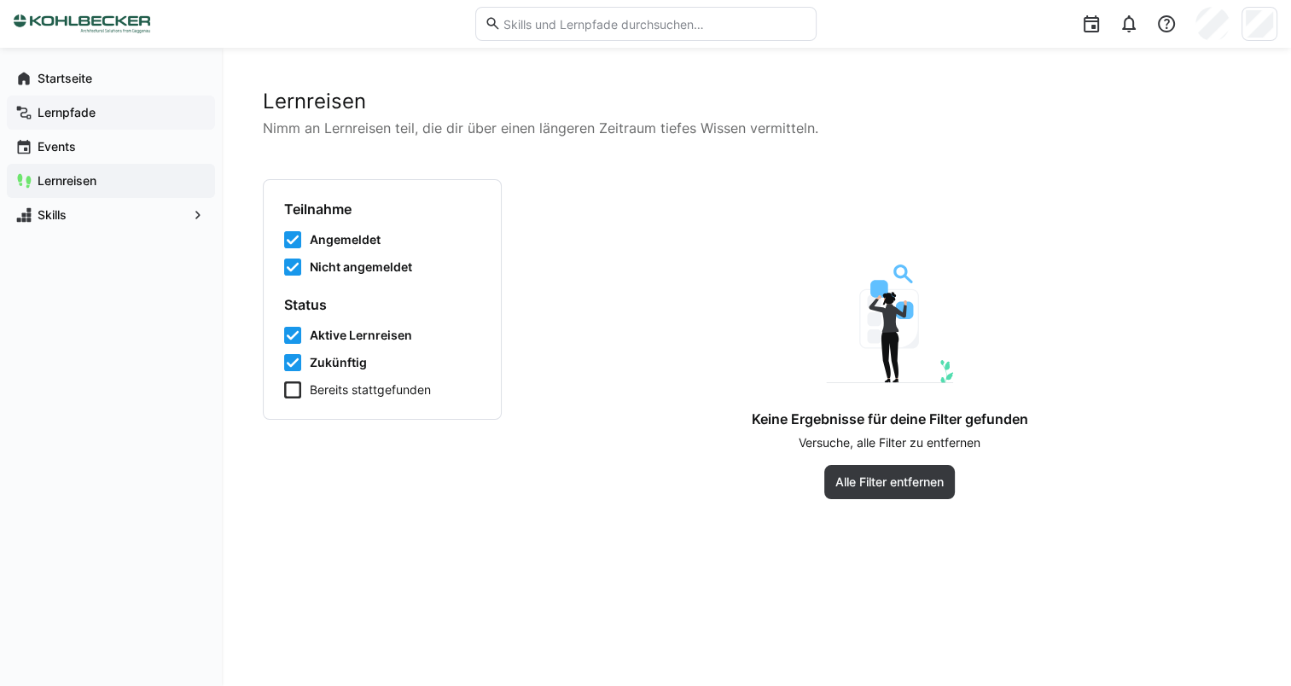
click at [84, 119] on span "Lernpfade" at bounding box center [120, 112] width 171 height 17
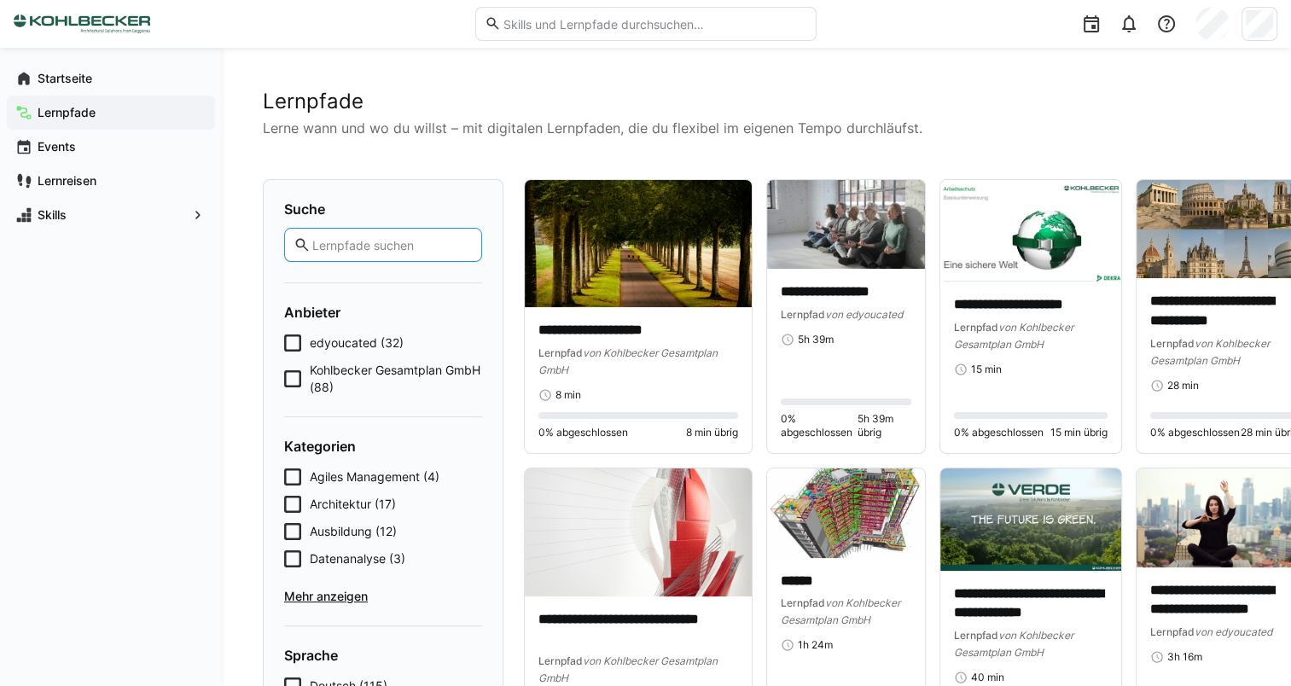
click at [437, 243] on input "text" at bounding box center [392, 244] width 162 height 15
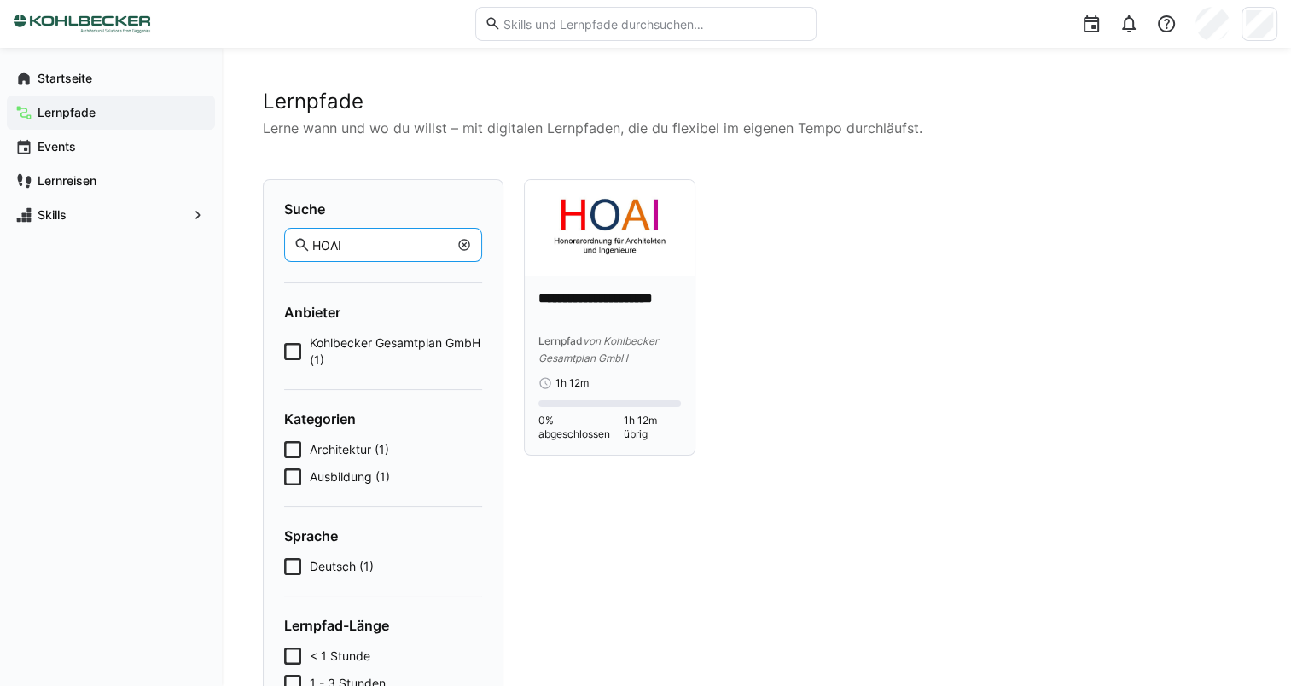
type input "HOAI"
click at [607, 320] on p "**********" at bounding box center [609, 308] width 142 height 39
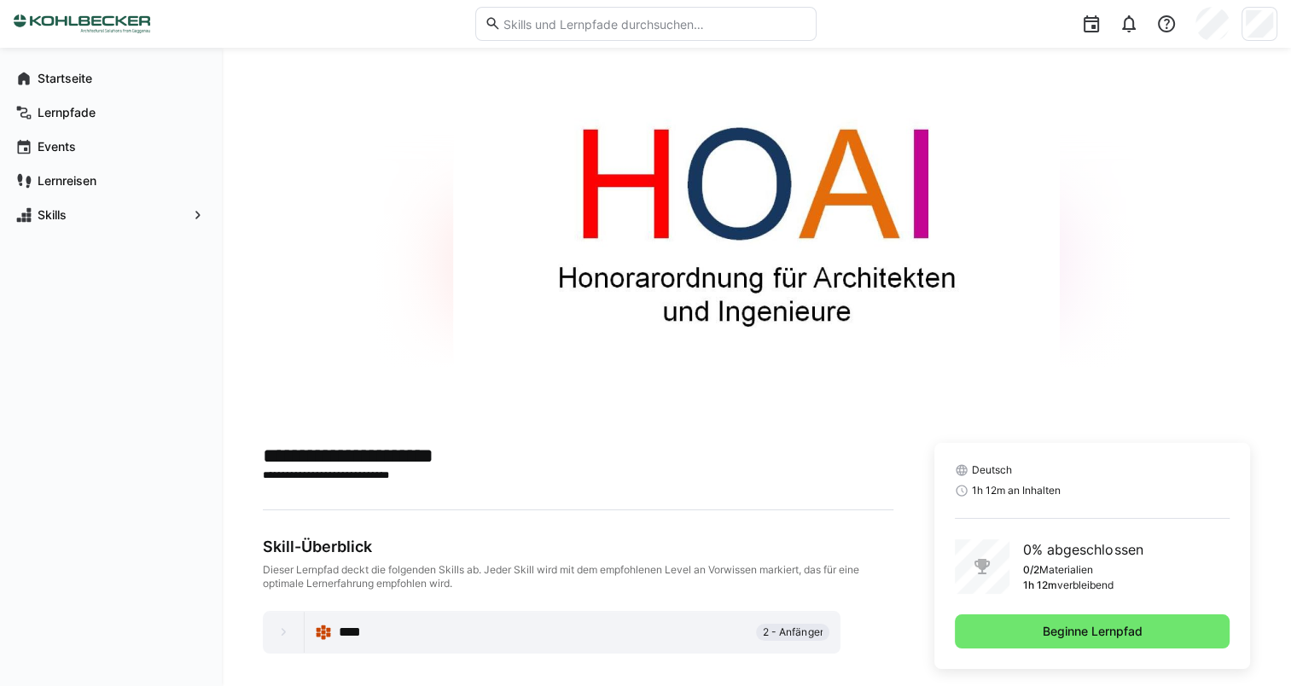
scroll to position [51, 0]
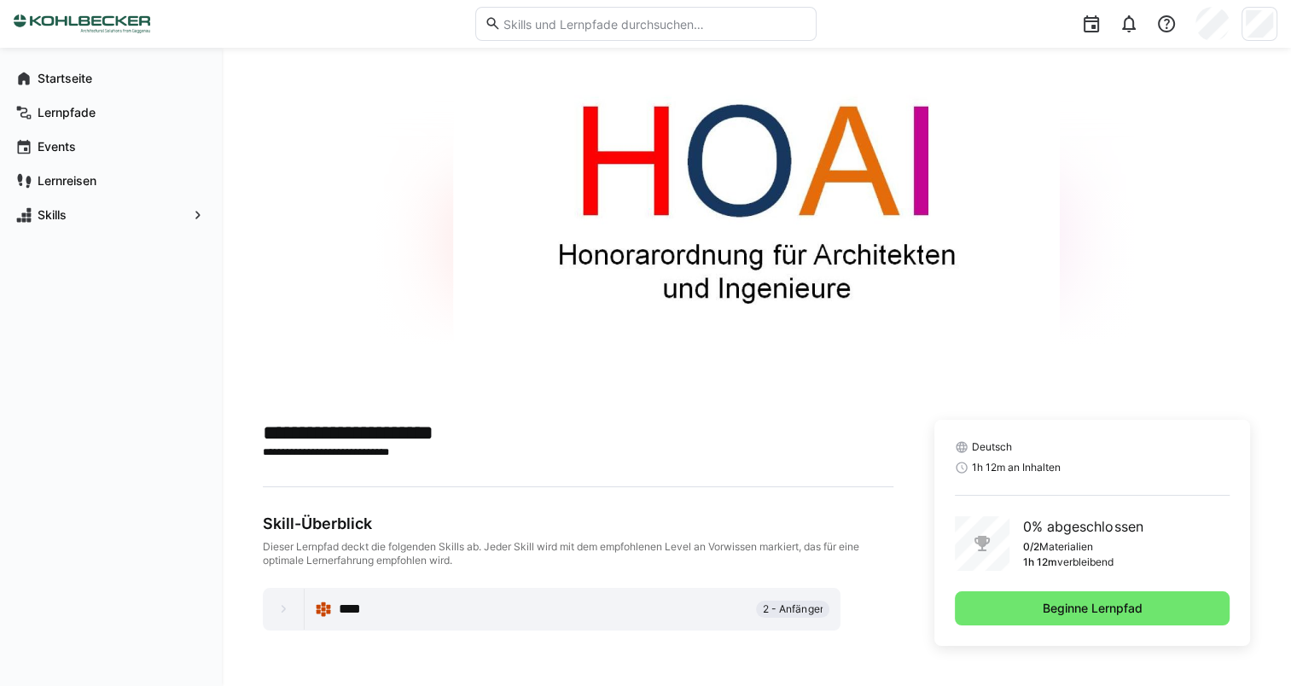
click at [294, 613] on div at bounding box center [284, 609] width 41 height 41
click at [1119, 603] on span "Beginne Lernpfad" at bounding box center [1092, 608] width 105 height 17
